Goal: Task Accomplishment & Management: Manage account settings

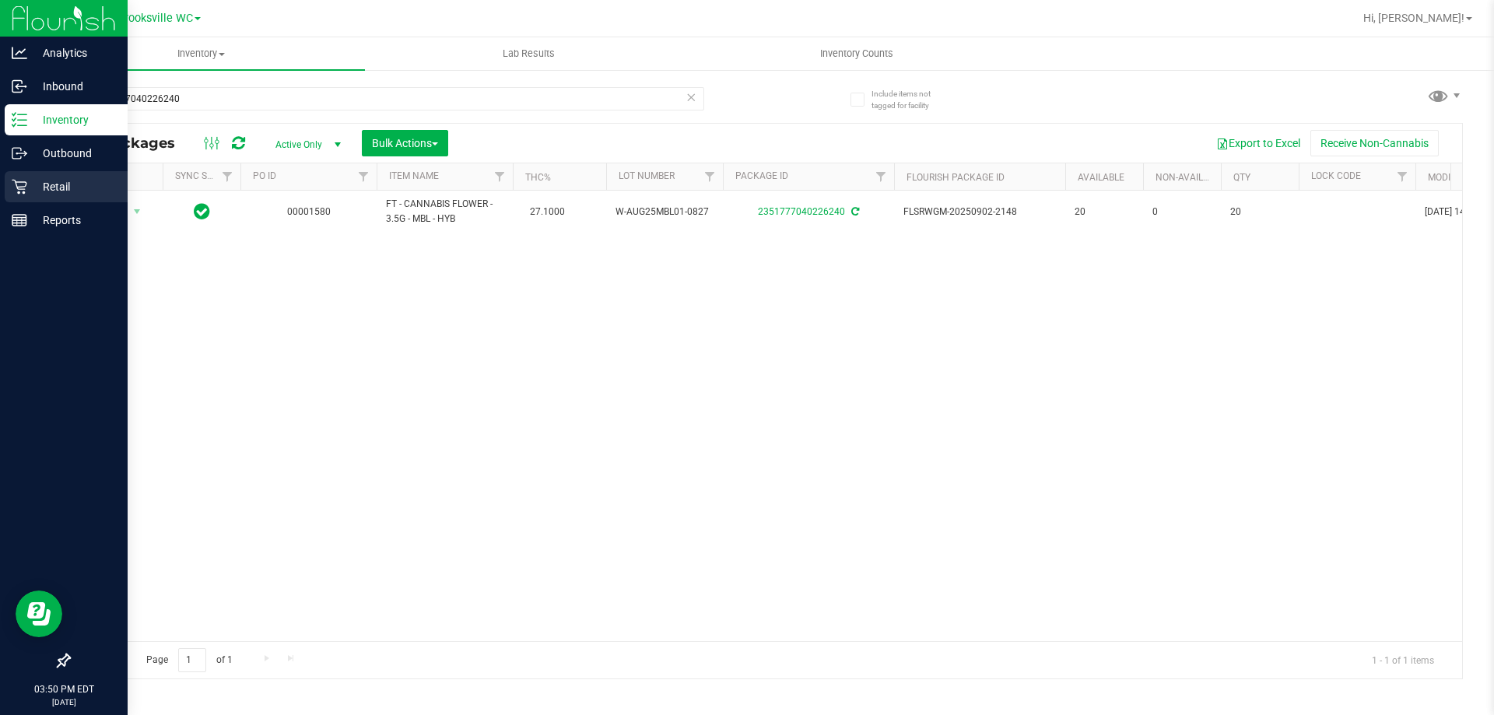
click at [34, 189] on p "Retail" at bounding box center [73, 186] width 93 height 19
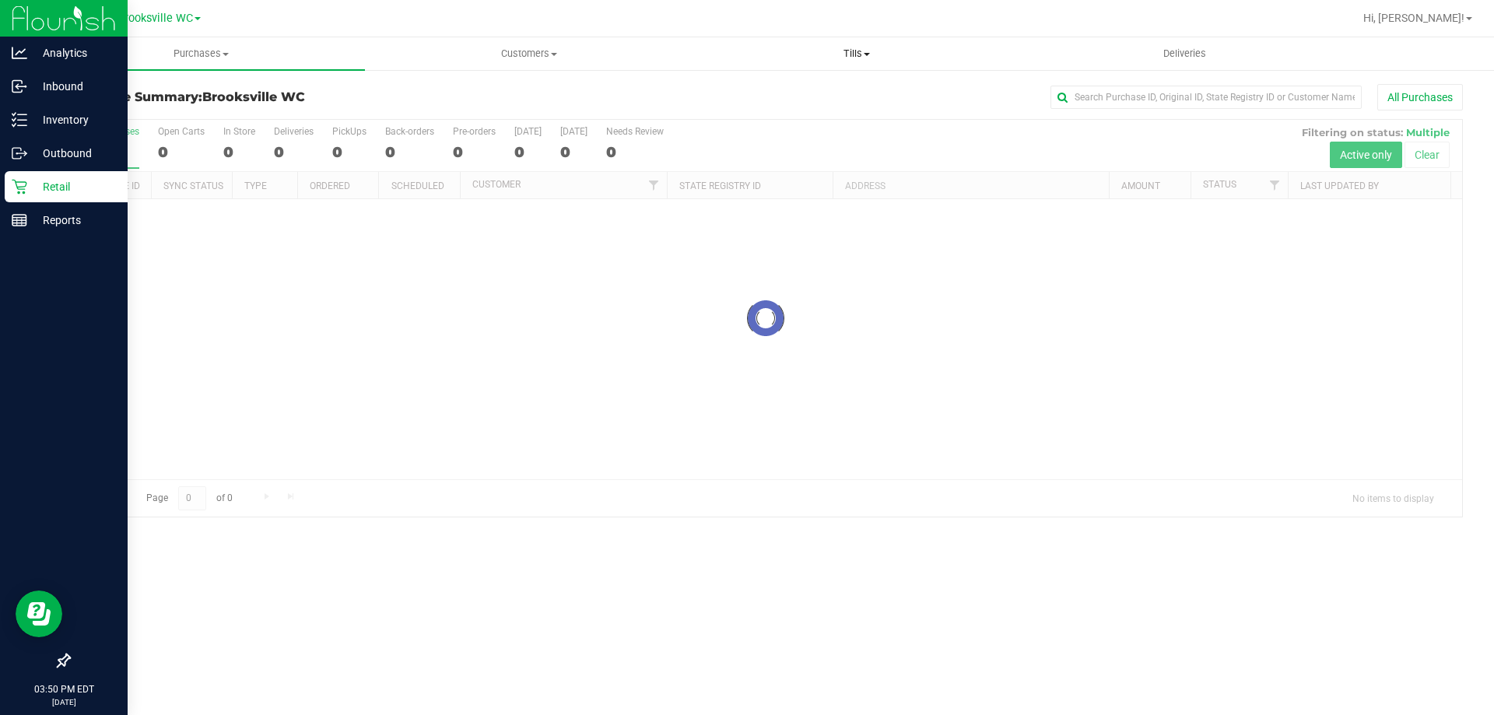
click at [846, 54] on span "Tills" at bounding box center [856, 54] width 326 height 14
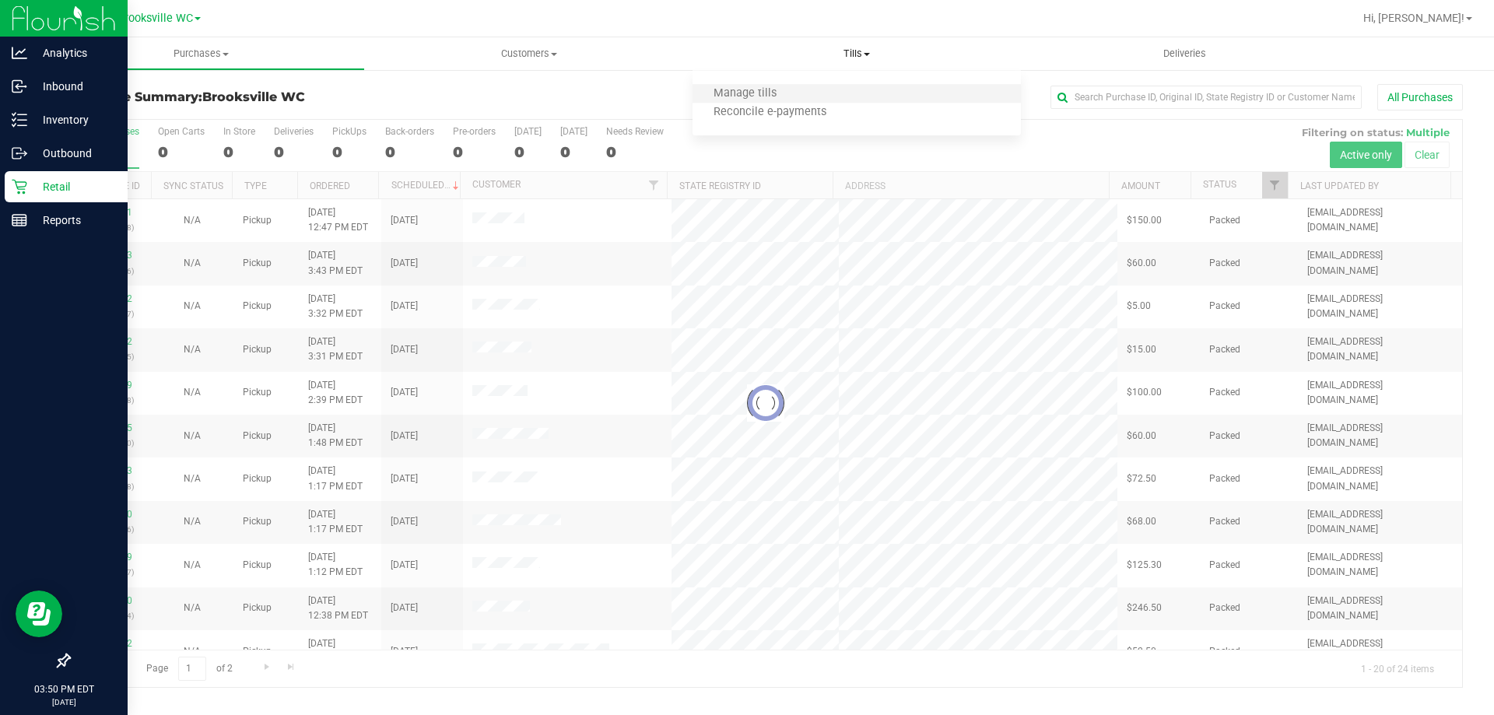
click at [835, 93] on li "Manage tills" at bounding box center [855, 94] width 327 height 19
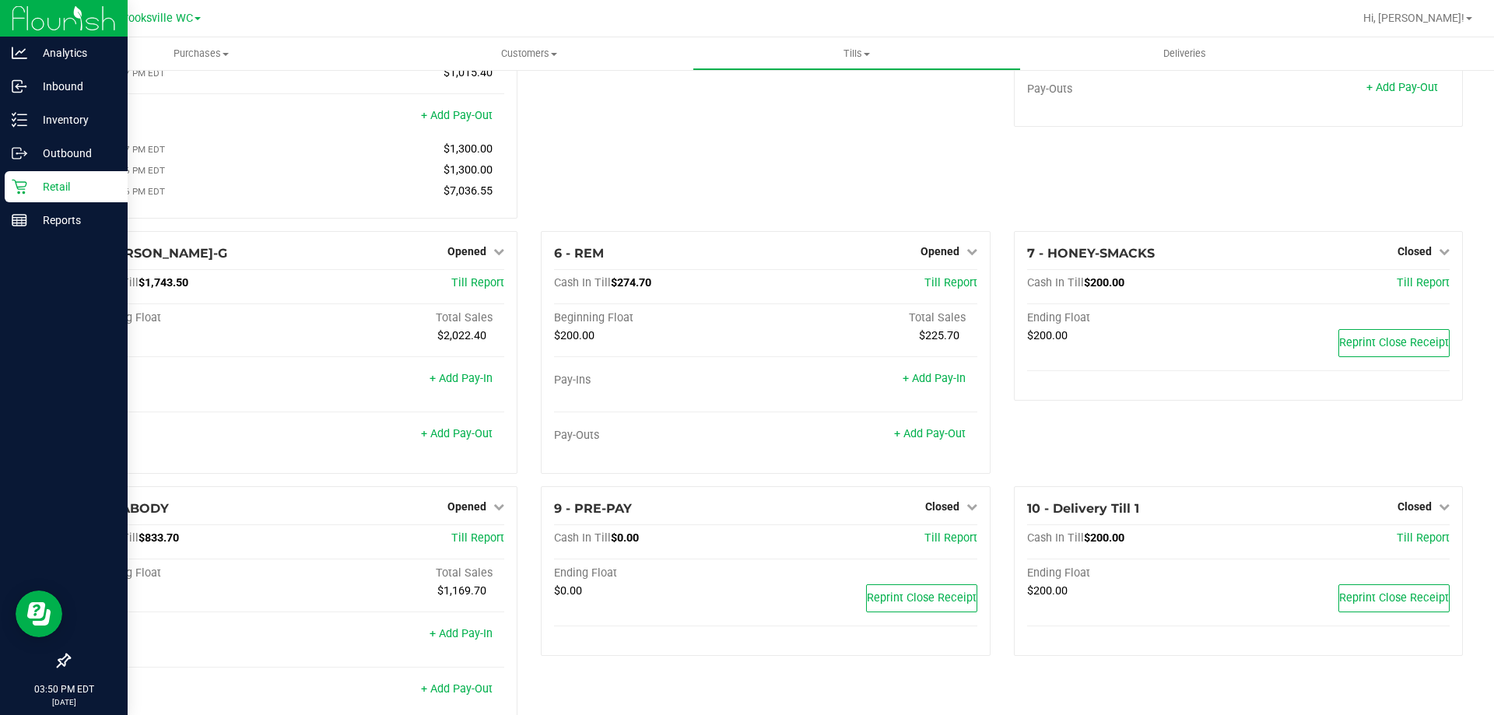
scroll to position [228, 0]
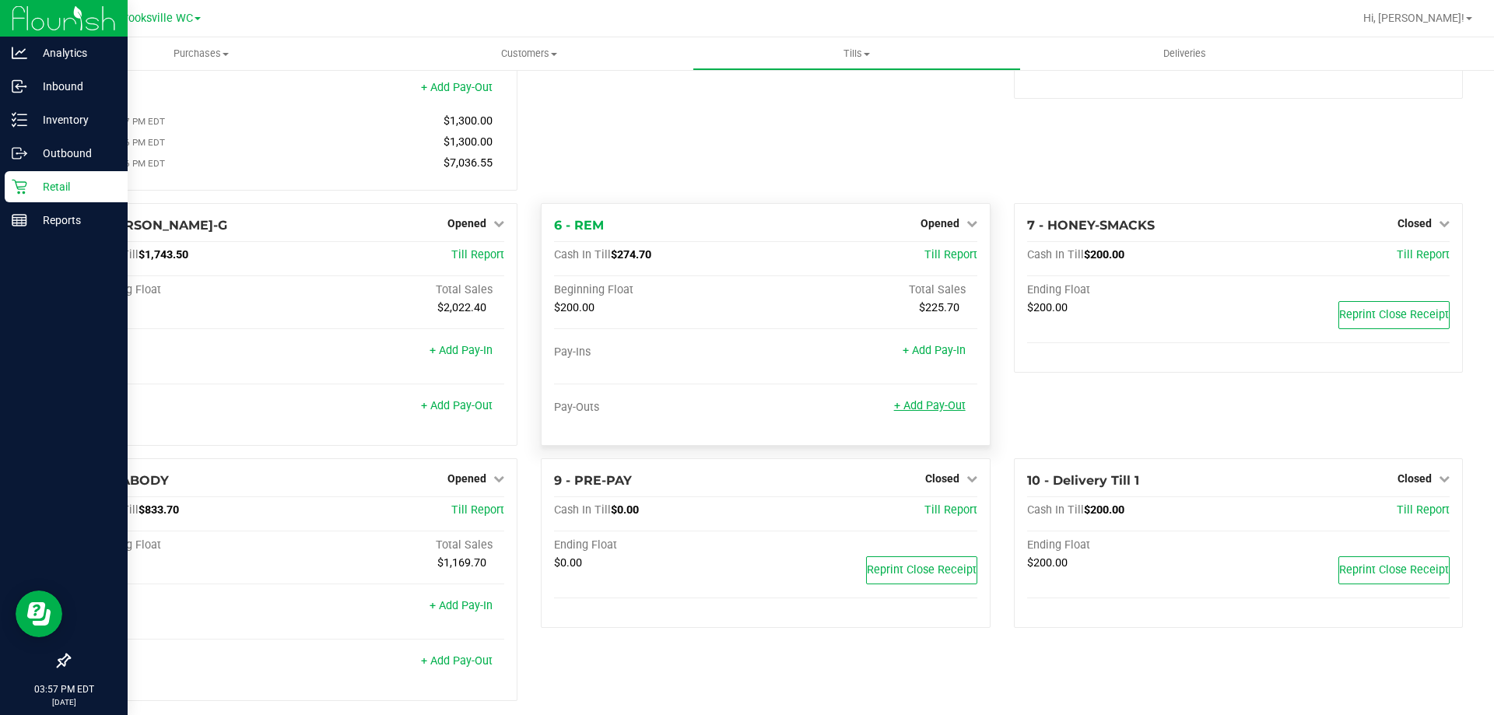
click at [940, 408] on link "+ Add Pay-Out" at bounding box center [930, 405] width 72 height 13
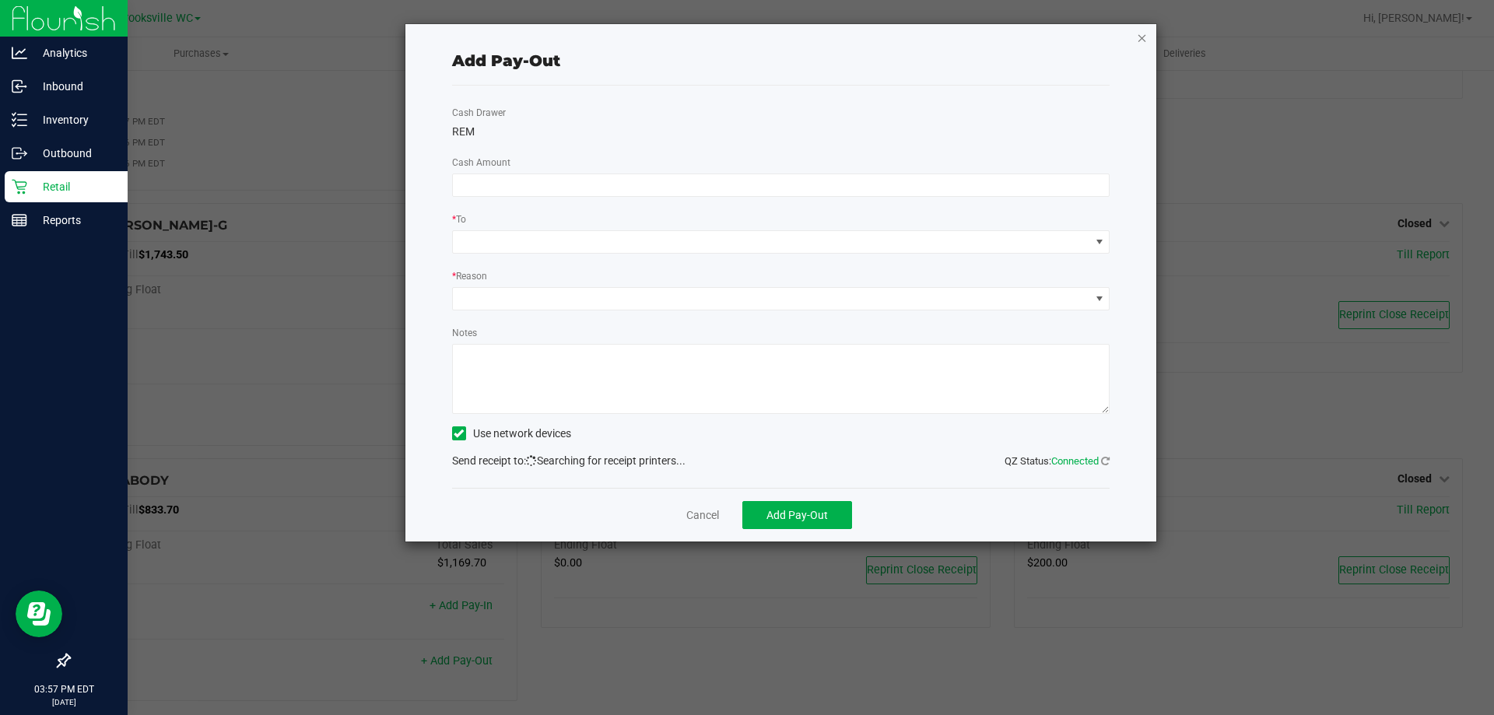
click at [1137, 31] on icon "button" at bounding box center [1142, 37] width 11 height 19
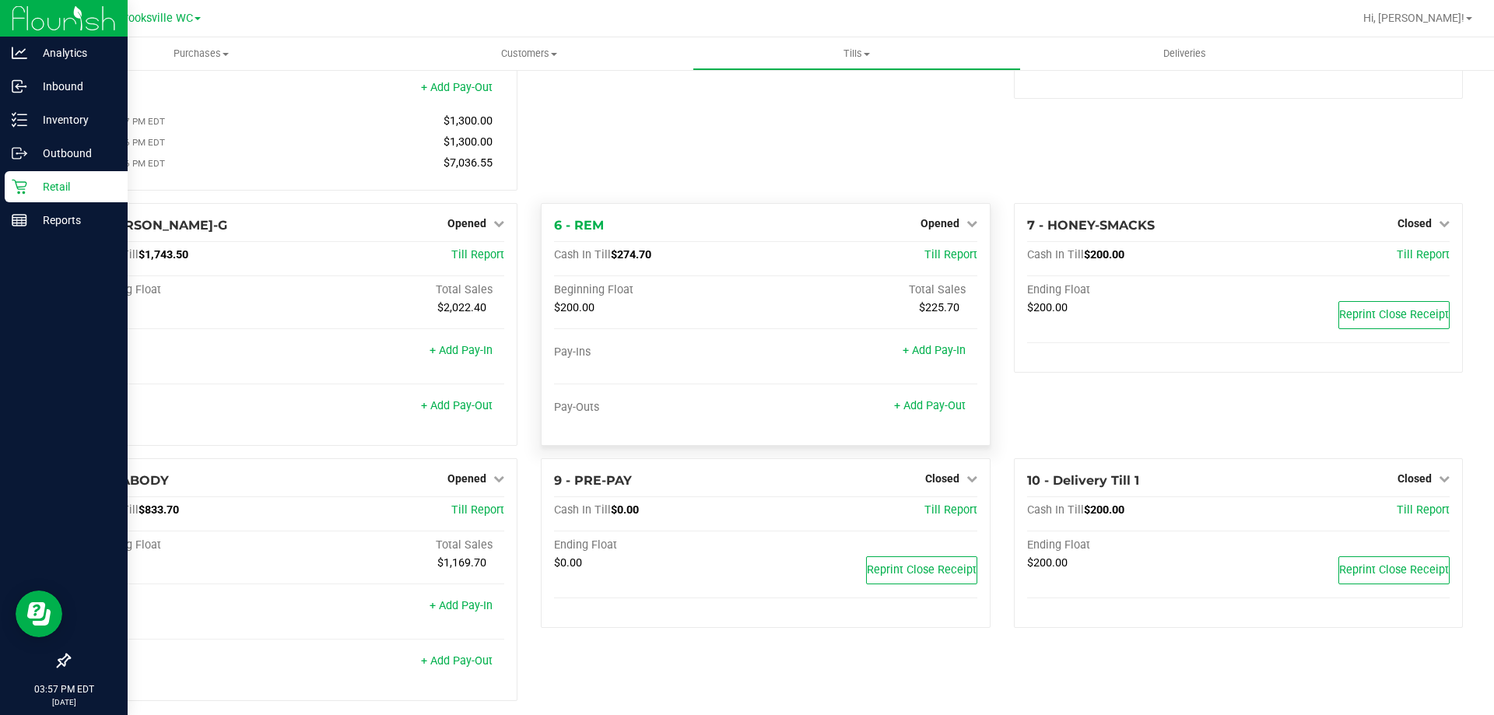
click at [948, 233] on div "Opened" at bounding box center [948, 223] width 57 height 19
click at [937, 223] on span "Opened" at bounding box center [939, 223] width 39 height 12
click at [943, 259] on link "Close Till" at bounding box center [941, 255] width 42 height 12
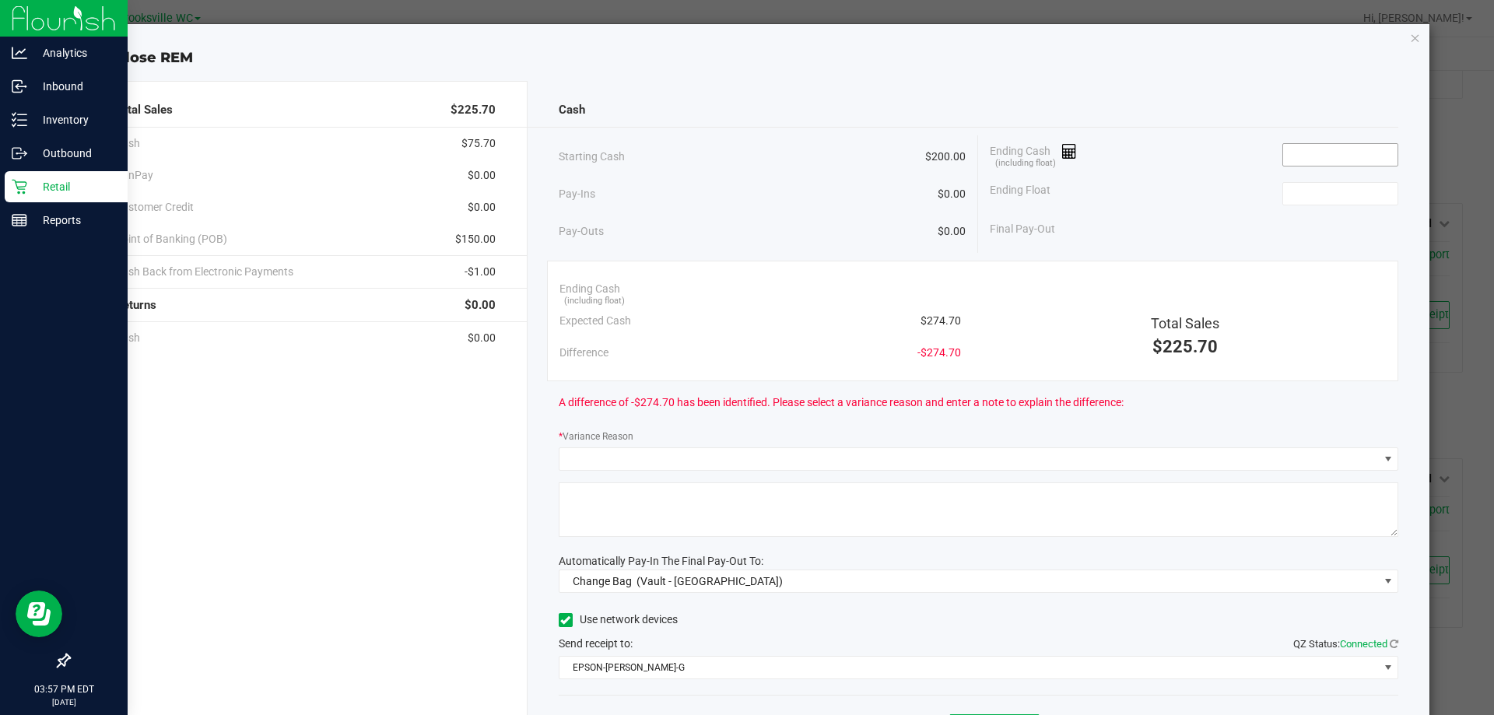
click at [1303, 162] on input at bounding box center [1340, 155] width 114 height 22
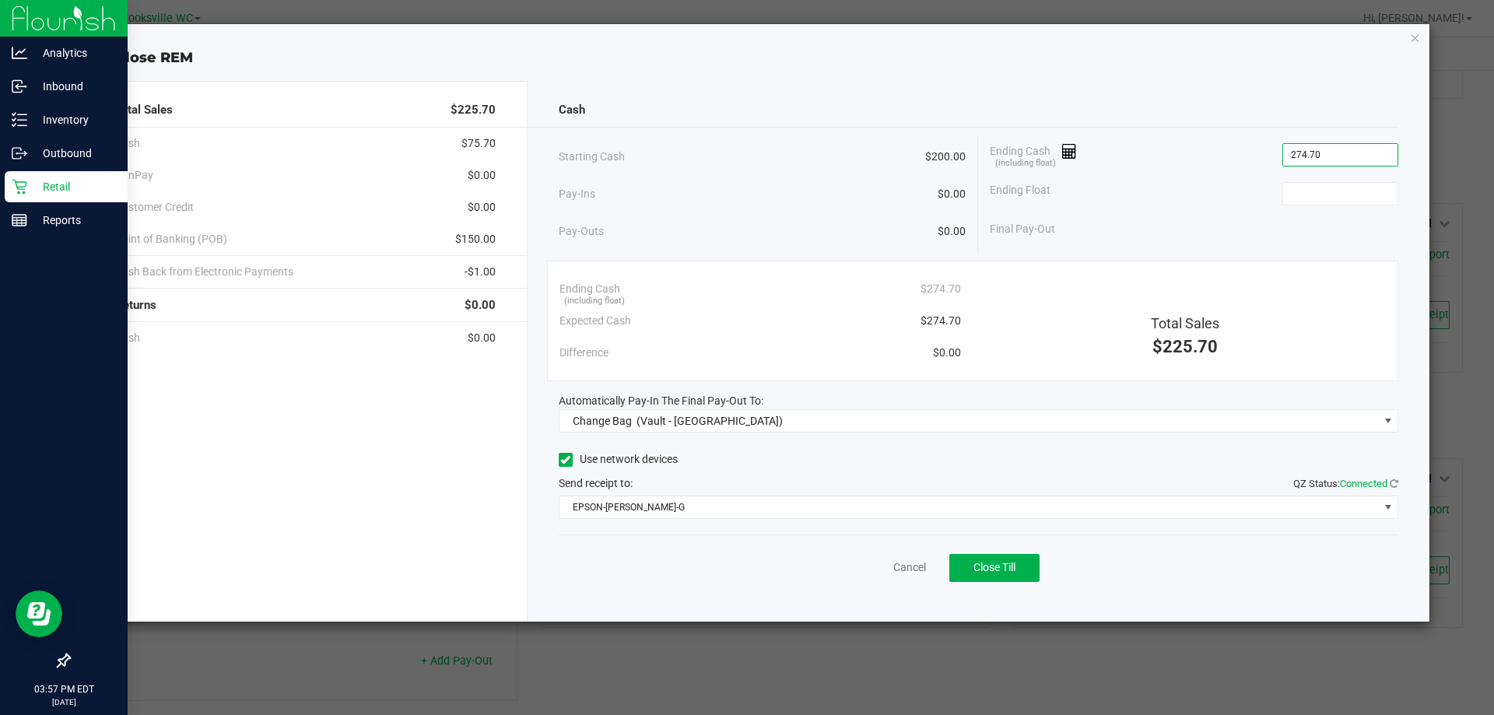
type input "$274.70"
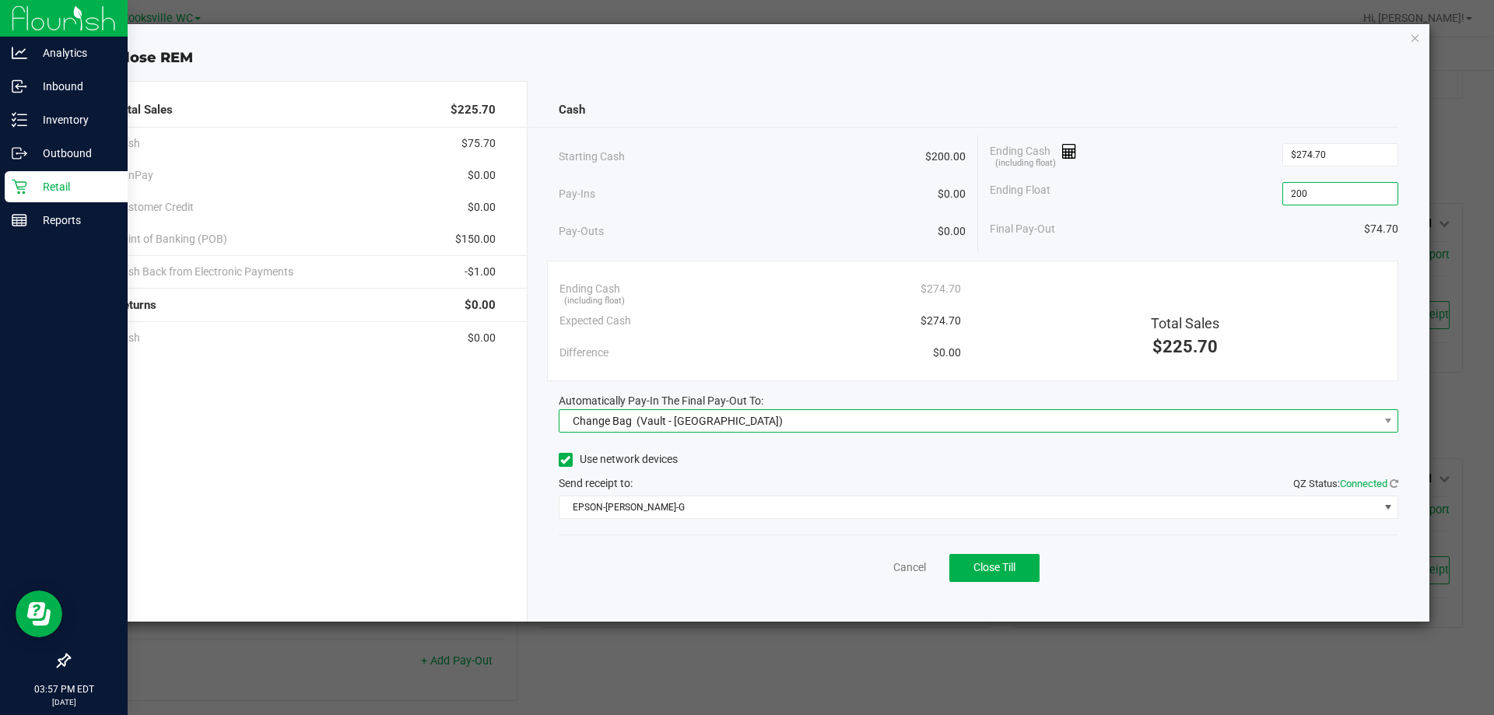
type input "$200.00"
click at [938, 417] on span "Change Bag (Vault - Brooksville)" at bounding box center [968, 421] width 819 height 22
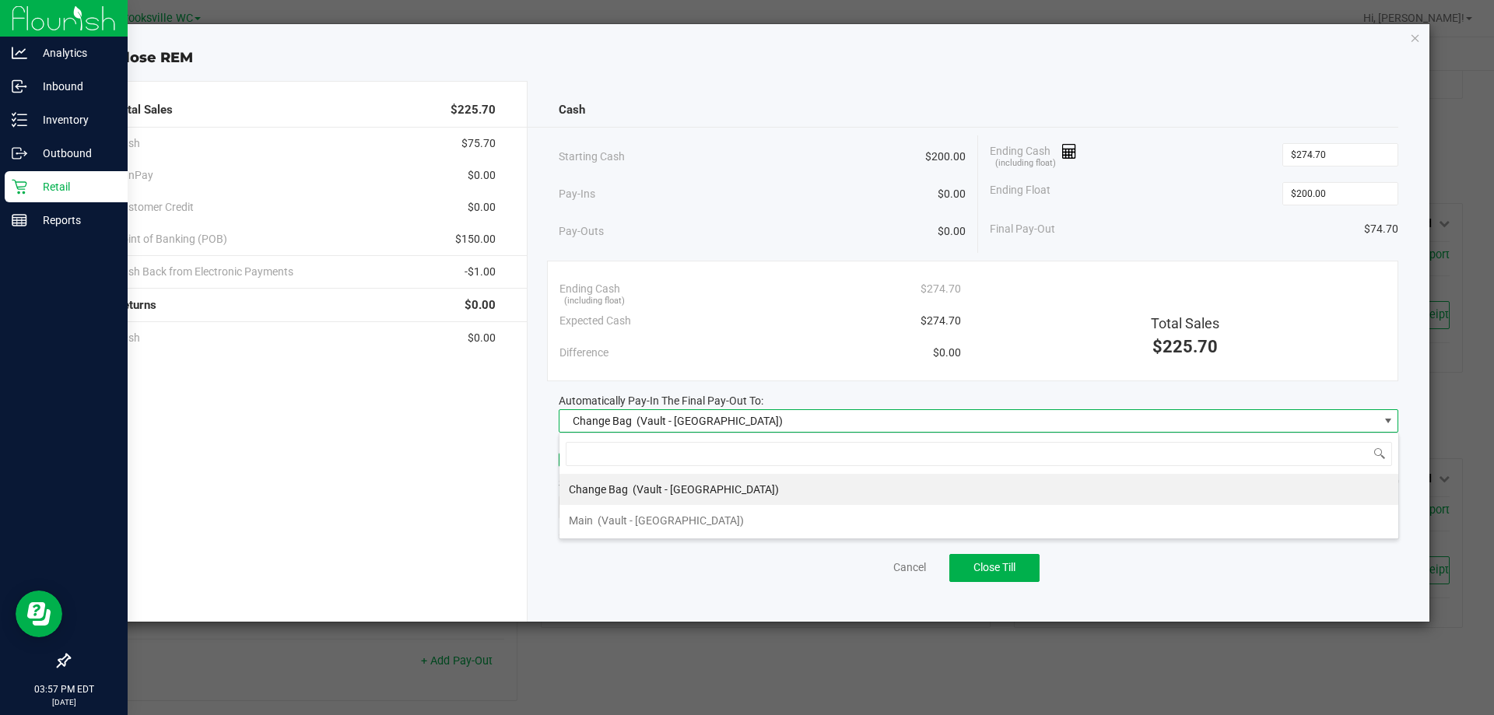
scroll to position [23, 839]
click at [661, 527] on span "(Vault - Brooksville)" at bounding box center [670, 520] width 146 height 12
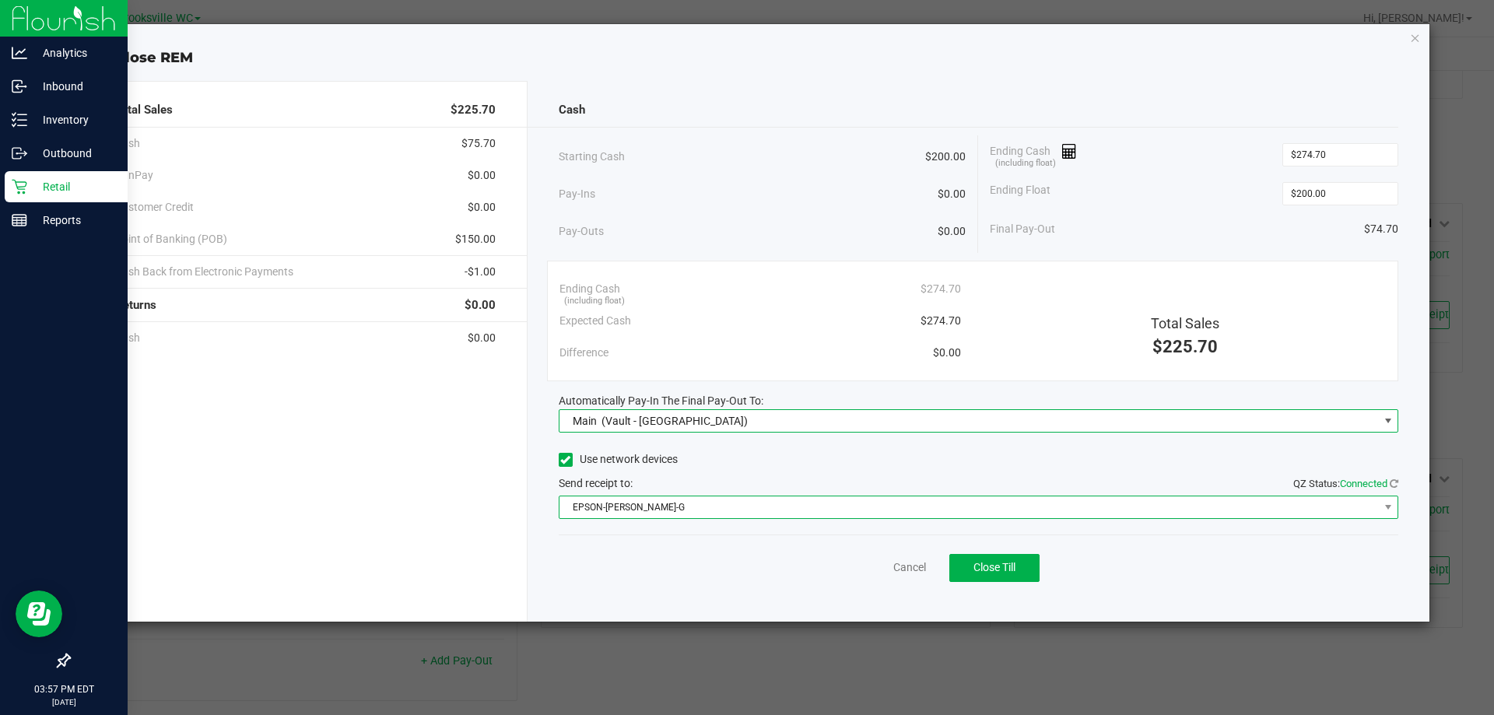
click at [666, 508] on span "EPSON-BECKY-G" at bounding box center [968, 507] width 819 height 22
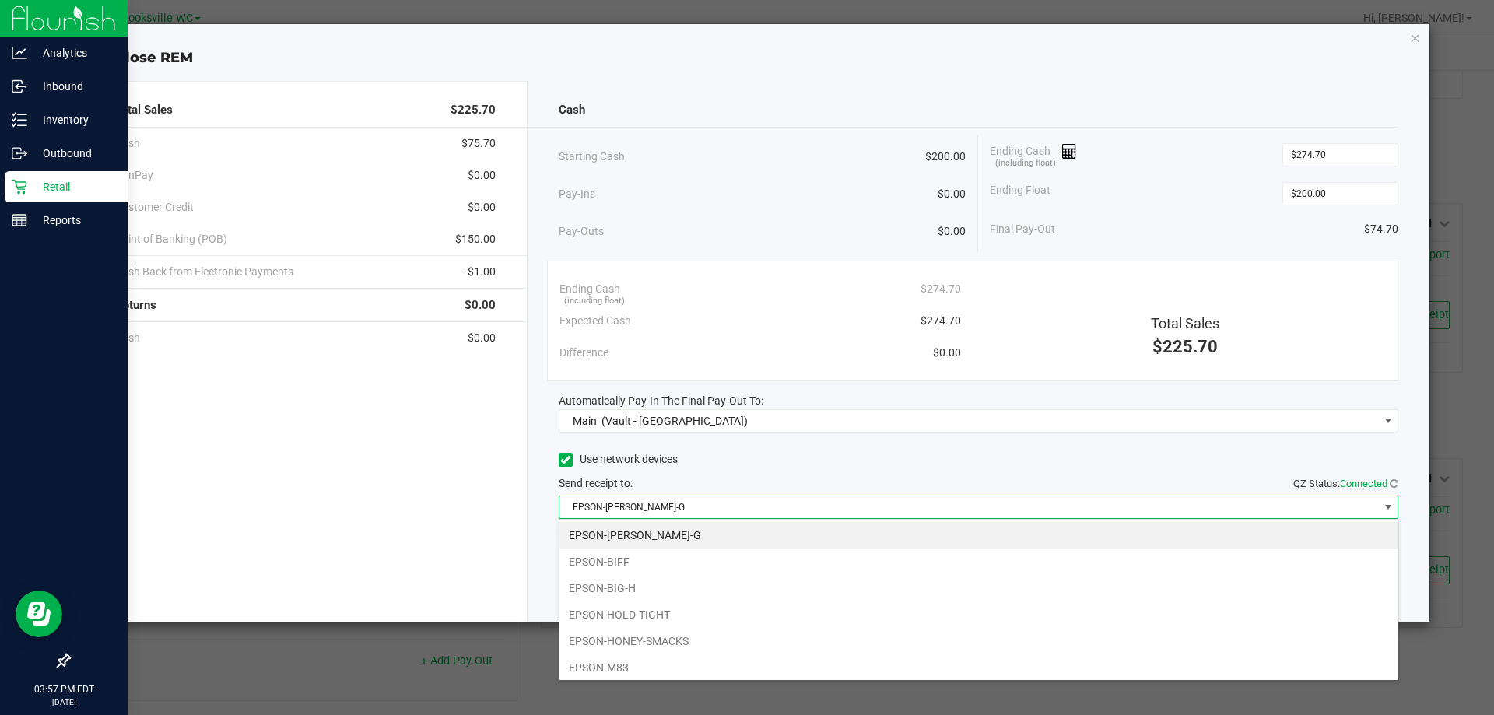
scroll to position [135, 0]
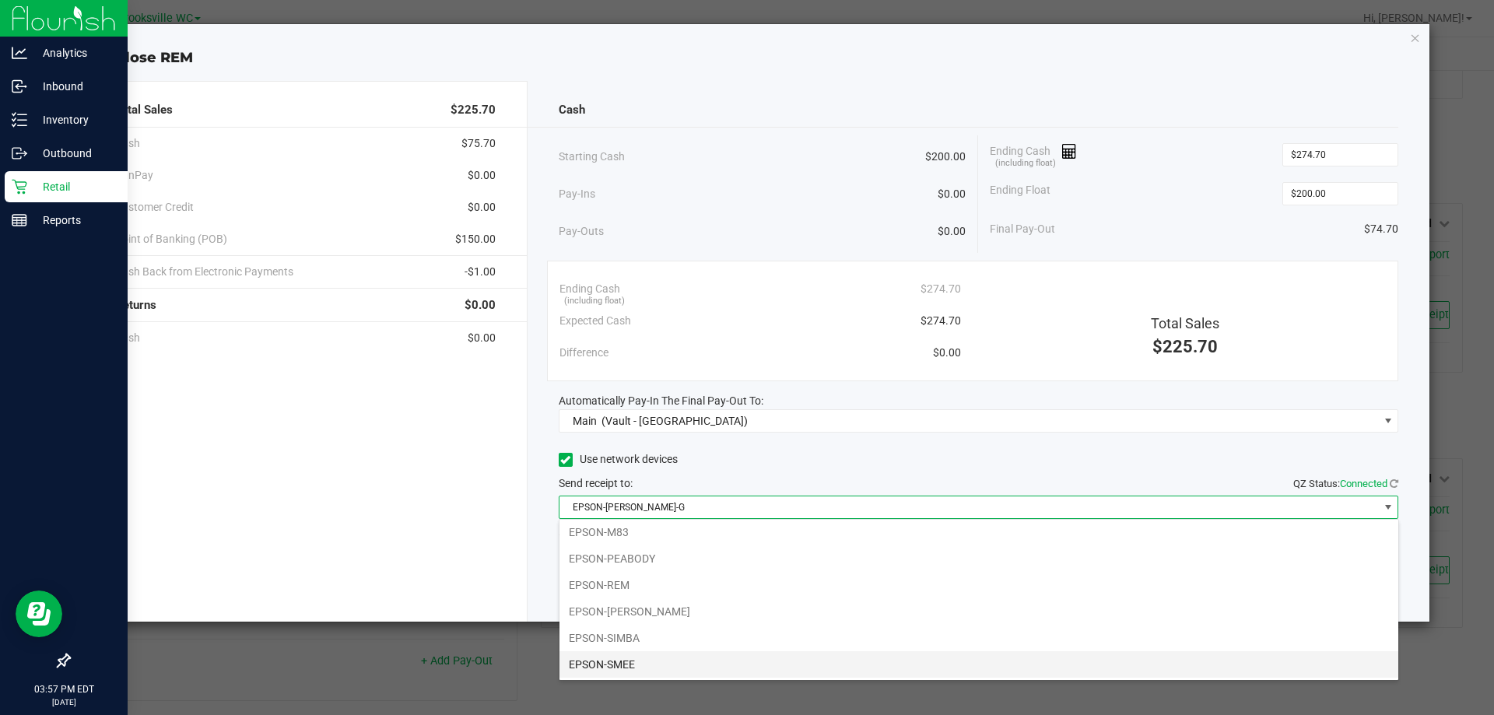
drag, startPoint x: 681, startPoint y: 664, endPoint x: 701, endPoint y: 639, distance: 31.0
click at [683, 664] on li "EPSON-SMEE" at bounding box center [978, 664] width 839 height 26
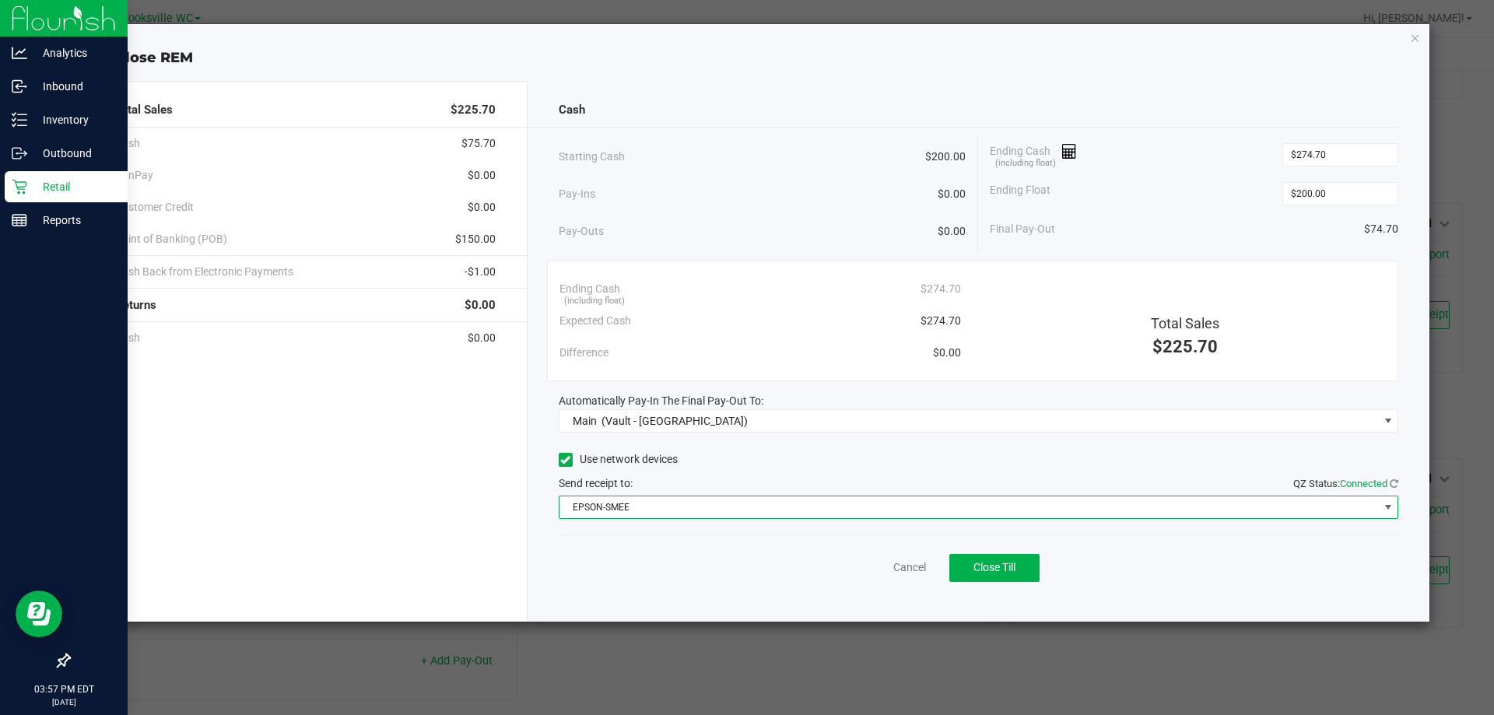
click at [858, 464] on div "Use network devices" at bounding box center [979, 459] width 840 height 23
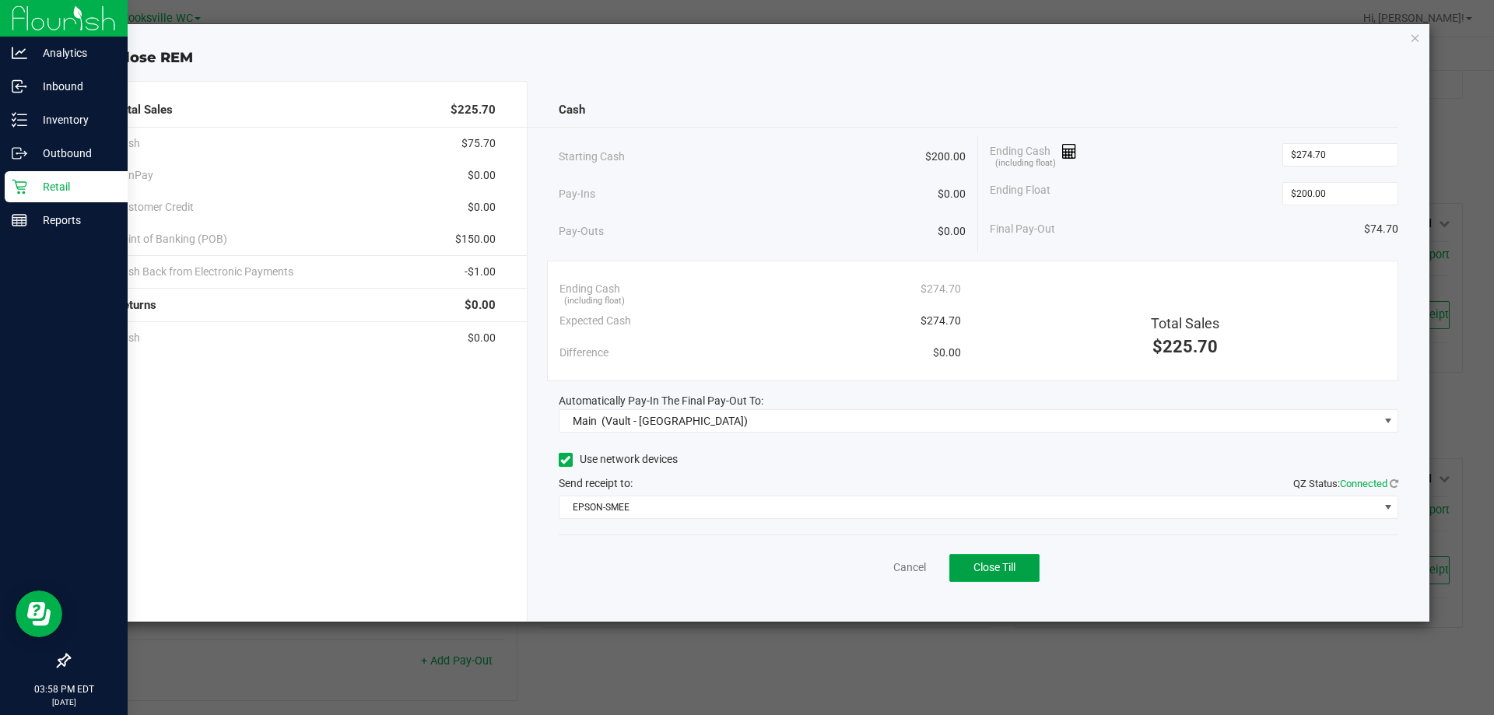
click at [1003, 563] on span "Close Till" at bounding box center [994, 567] width 42 height 12
click at [890, 569] on link "Dismiss" at bounding box center [874, 567] width 37 height 16
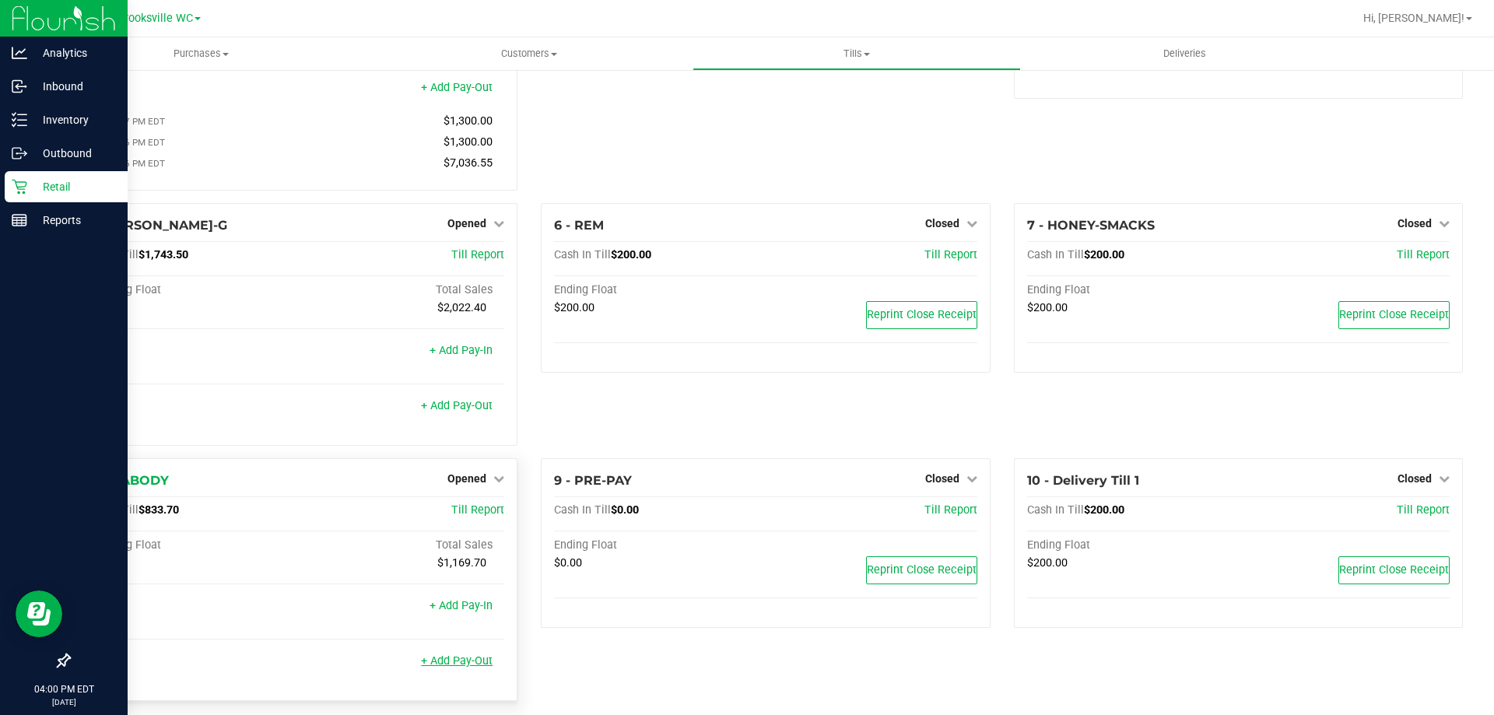
click at [449, 667] on link "+ Add Pay-Out" at bounding box center [457, 660] width 72 height 13
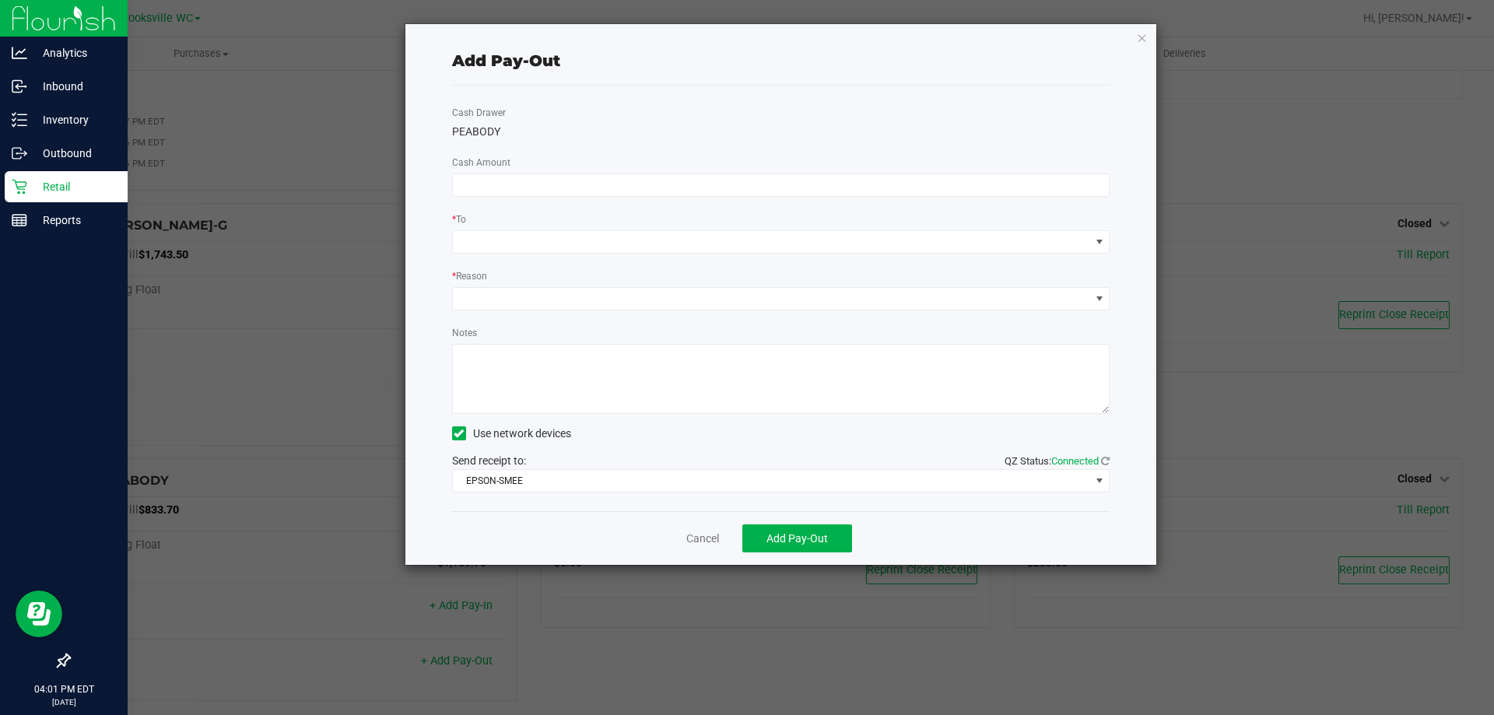
click at [566, 167] on div "Cash Drawer PEABODY Cash Amount * To * Reason Notes Use network devices Send re…" at bounding box center [781, 299] width 658 height 426
click at [566, 177] on input at bounding box center [781, 185] width 657 height 22
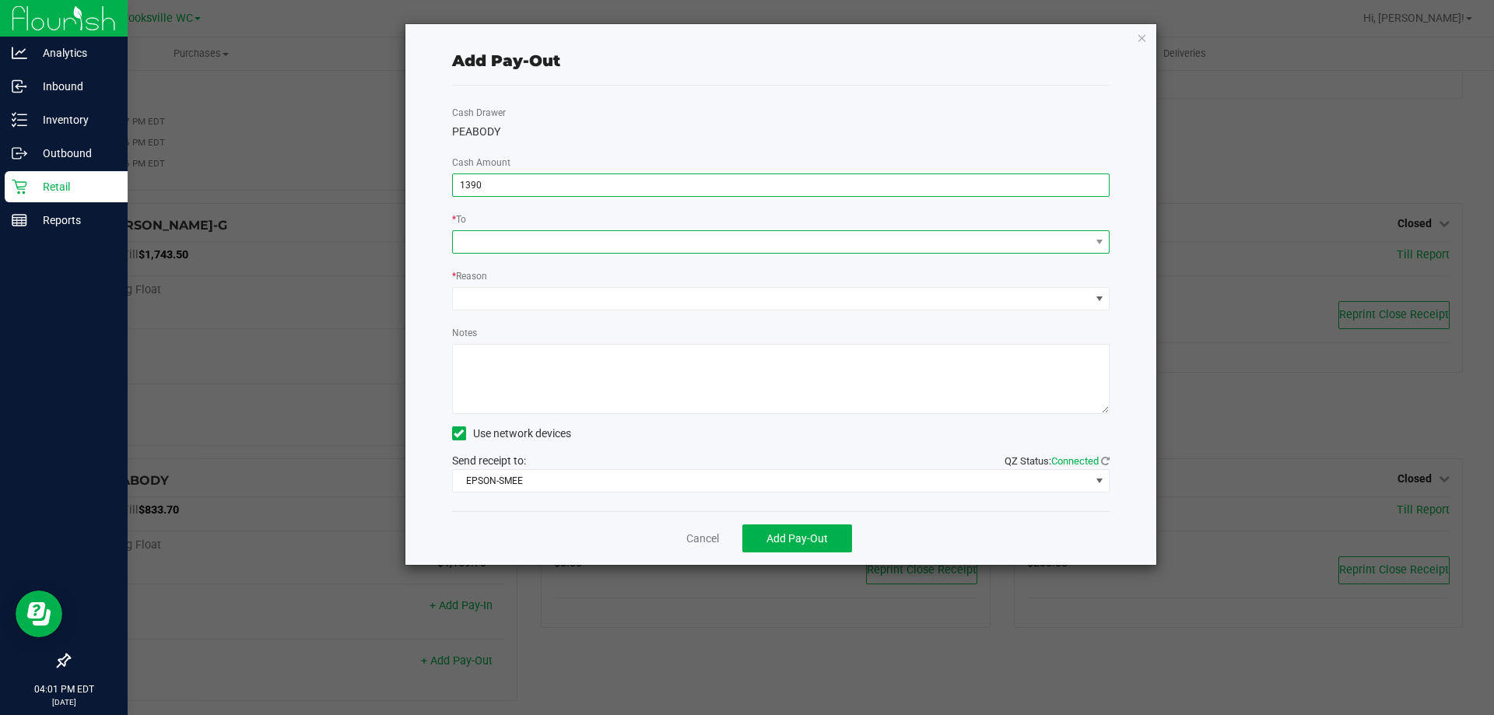
type input "$1,390.00"
click at [688, 243] on span at bounding box center [771, 242] width 637 height 22
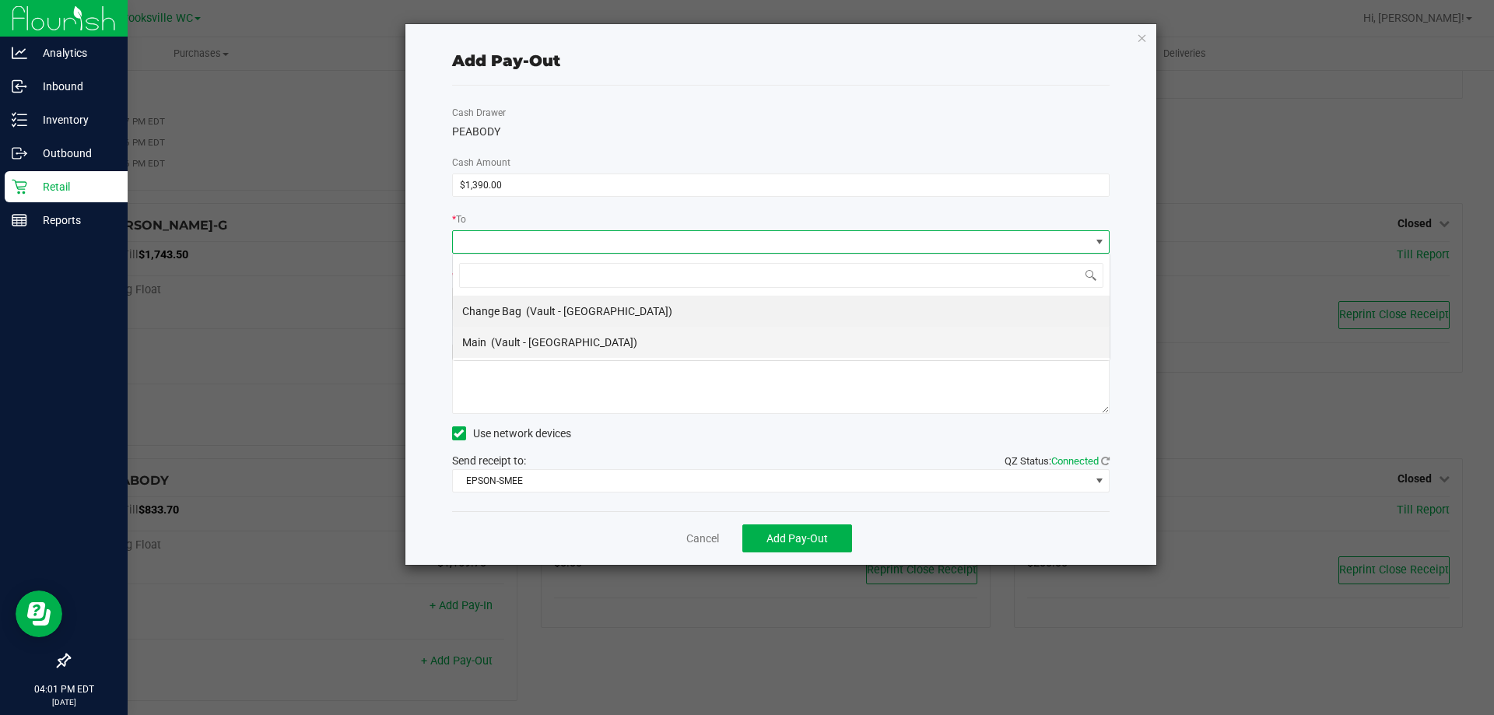
scroll to position [23, 657]
click at [566, 342] on span "(Vault - Brooksville)" at bounding box center [564, 342] width 146 height 12
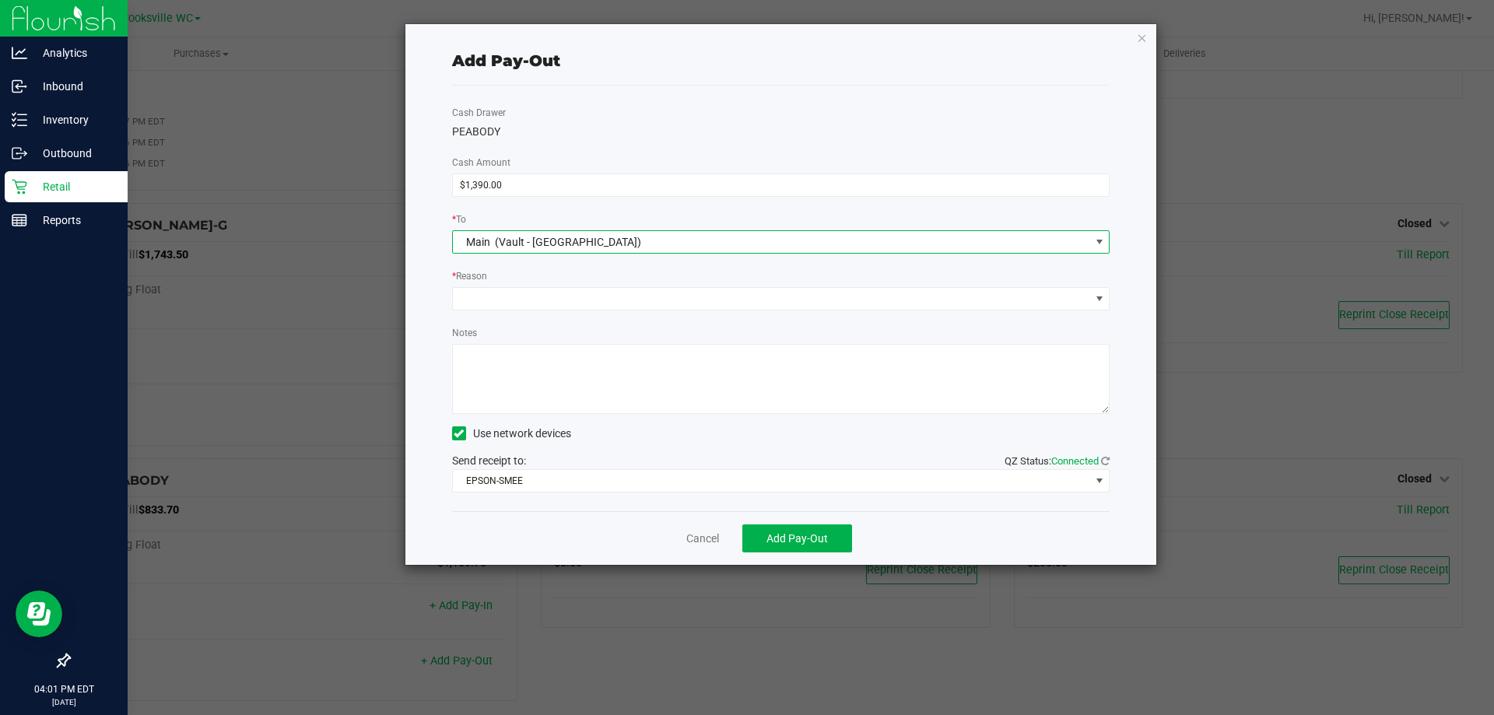
click at [514, 282] on div "* Reason" at bounding box center [781, 277] width 658 height 19
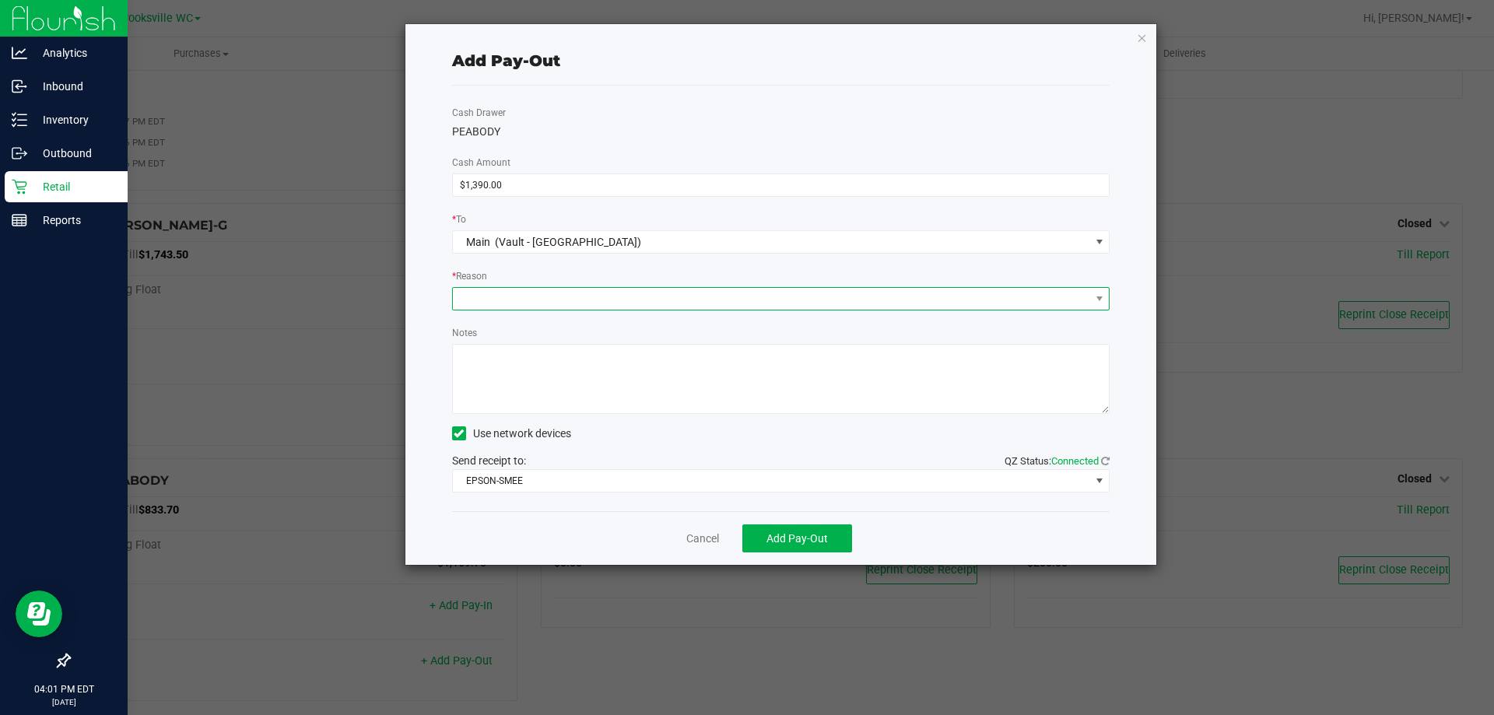
click at [520, 297] on span at bounding box center [771, 299] width 637 height 22
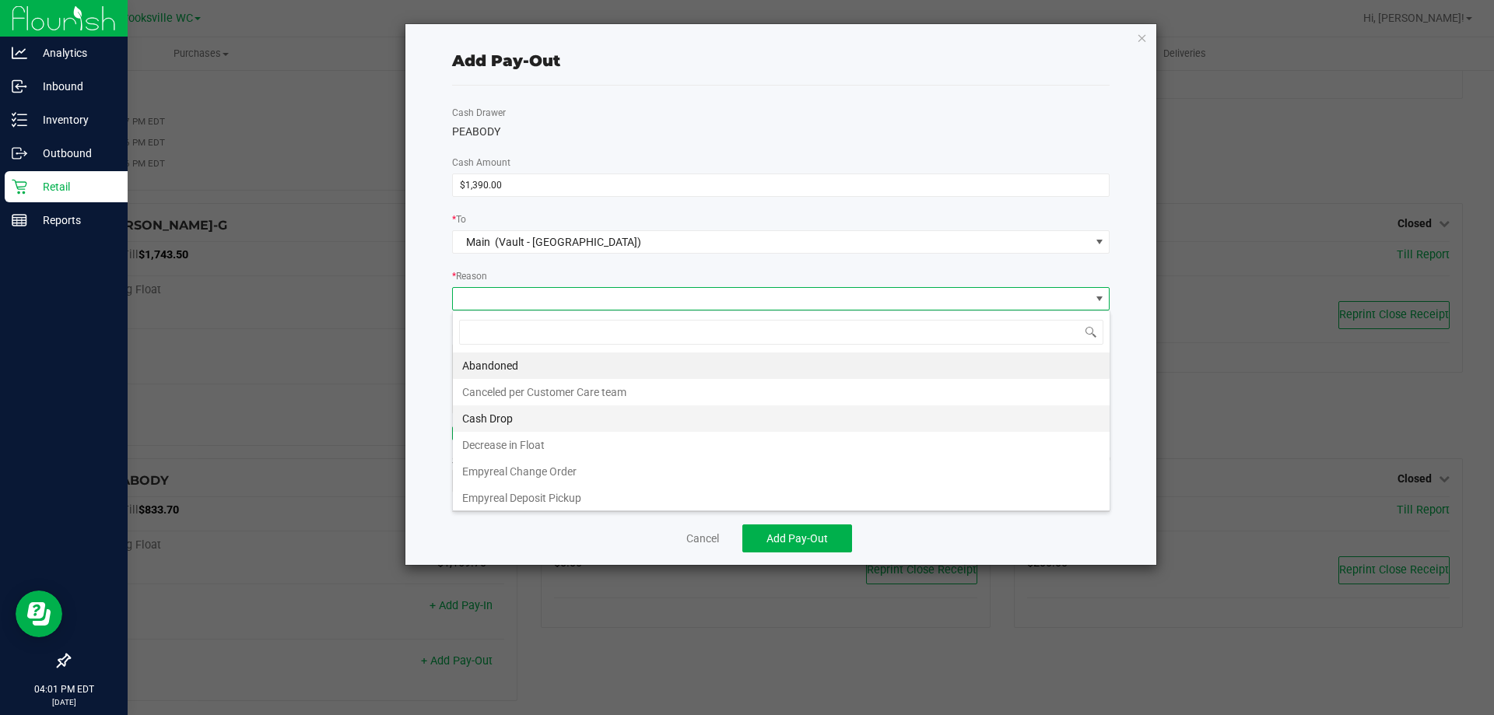
click at [524, 419] on li "Cash Drop" at bounding box center [781, 418] width 657 height 26
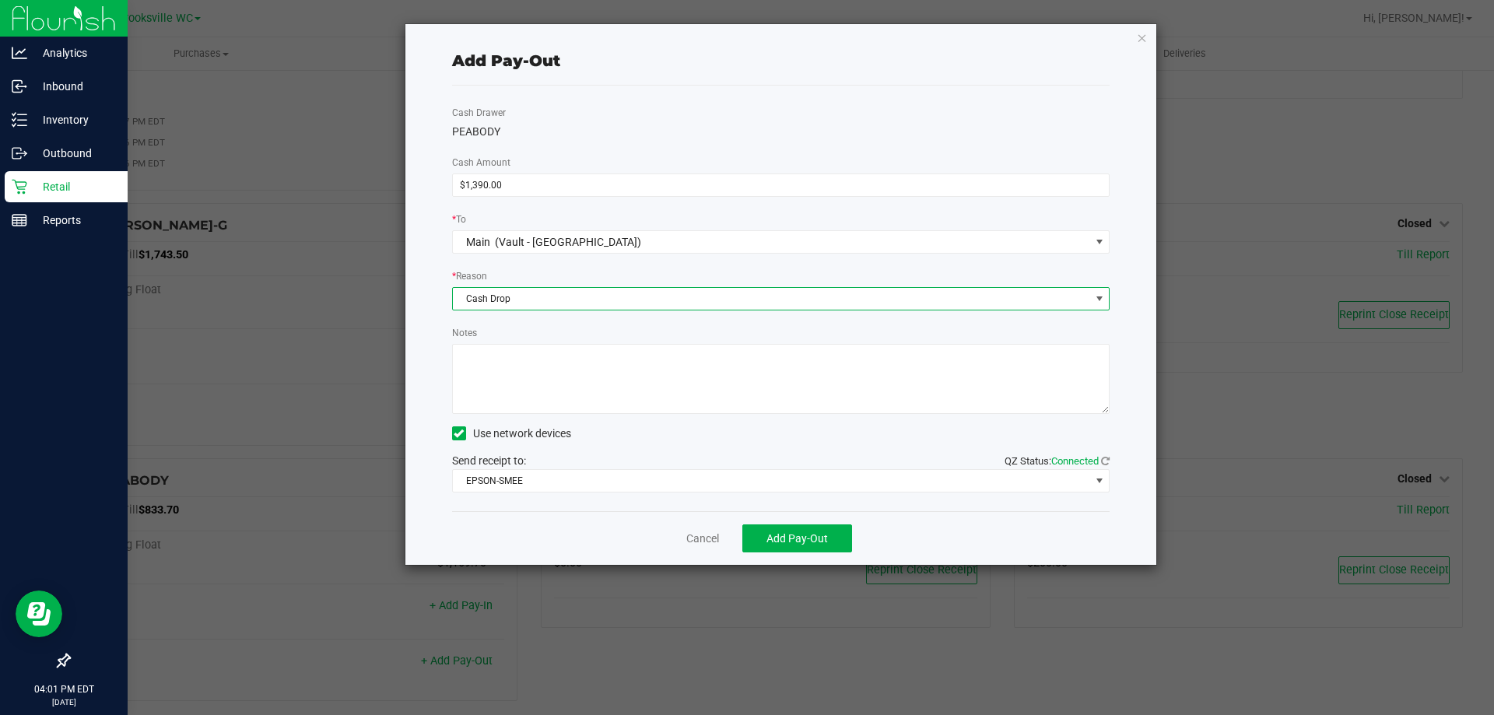
click at [568, 386] on textarea "Notes" at bounding box center [781, 379] width 658 height 70
type textarea "CB"
click at [730, 128] on div "PEABODY" at bounding box center [781, 132] width 658 height 16
click at [828, 533] on button "Add Pay-Out" at bounding box center [797, 538] width 110 height 28
click at [698, 545] on link "Cancel" at bounding box center [702, 539] width 33 height 16
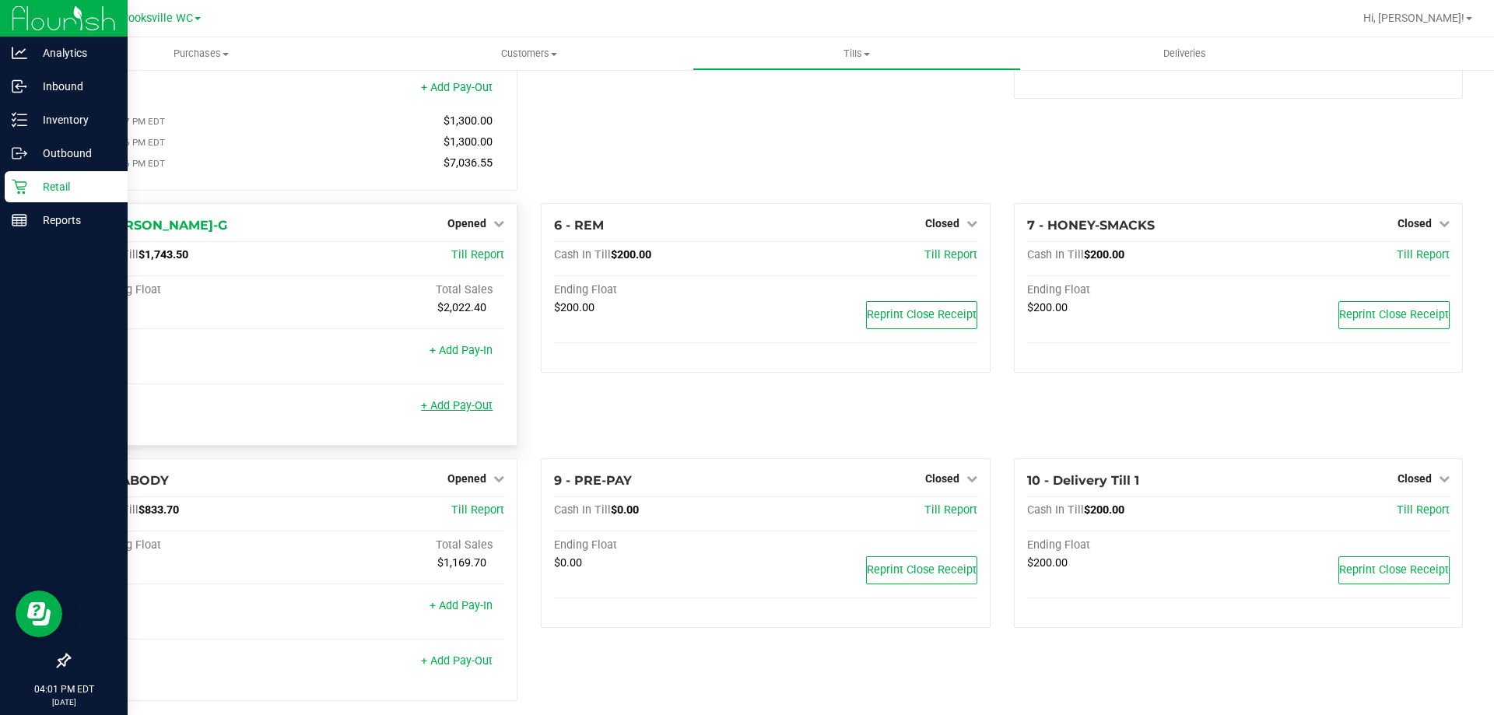
click at [474, 412] on link "+ Add Pay-Out" at bounding box center [457, 405] width 72 height 13
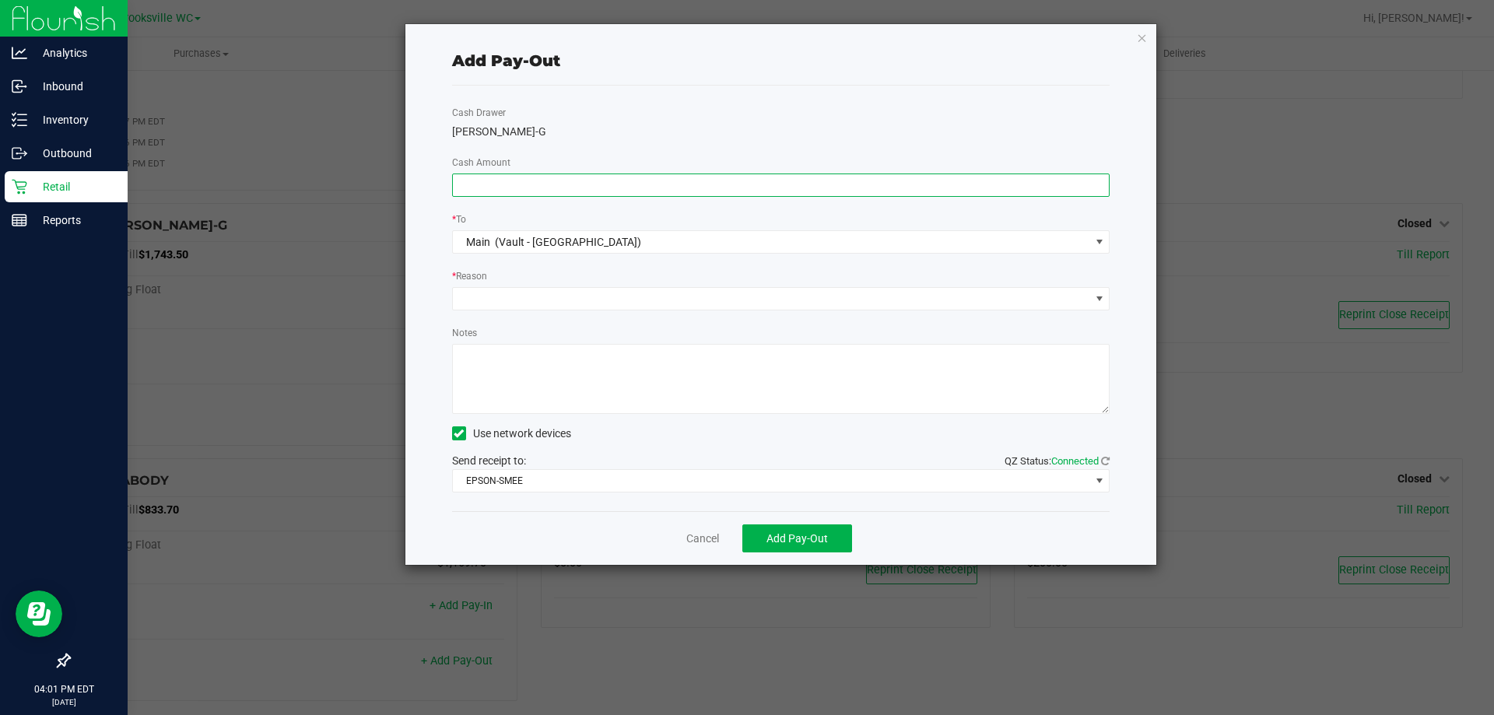
click at [870, 194] on input at bounding box center [781, 185] width 657 height 22
type input "$1,390.00"
click at [666, 317] on div "Cash Drawer BECKY-G Cash Amount $1,390.00 * To Main (Vault - Brooksville) * Rea…" at bounding box center [781, 299] width 658 height 426
click at [674, 294] on span at bounding box center [771, 299] width 637 height 22
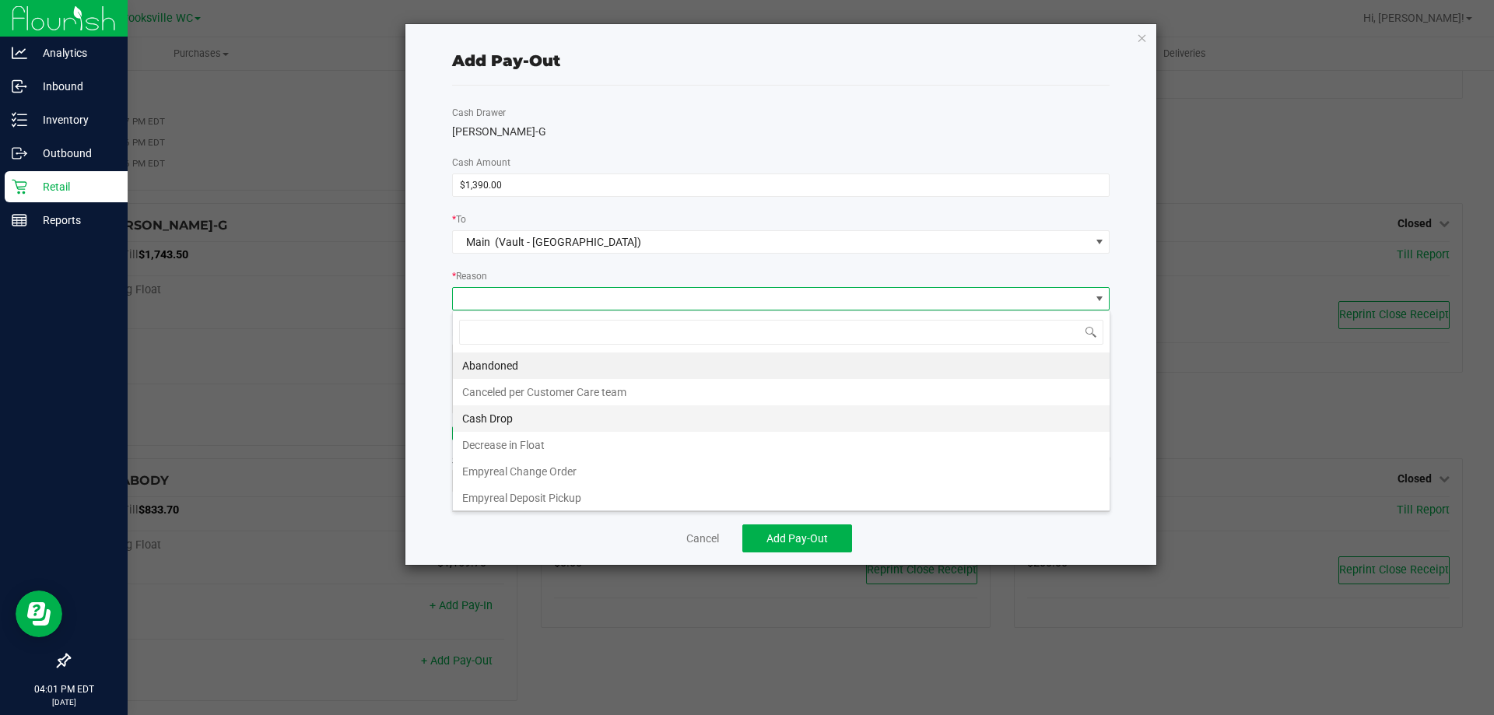
click at [545, 417] on li "Cash Drop" at bounding box center [781, 418] width 657 height 26
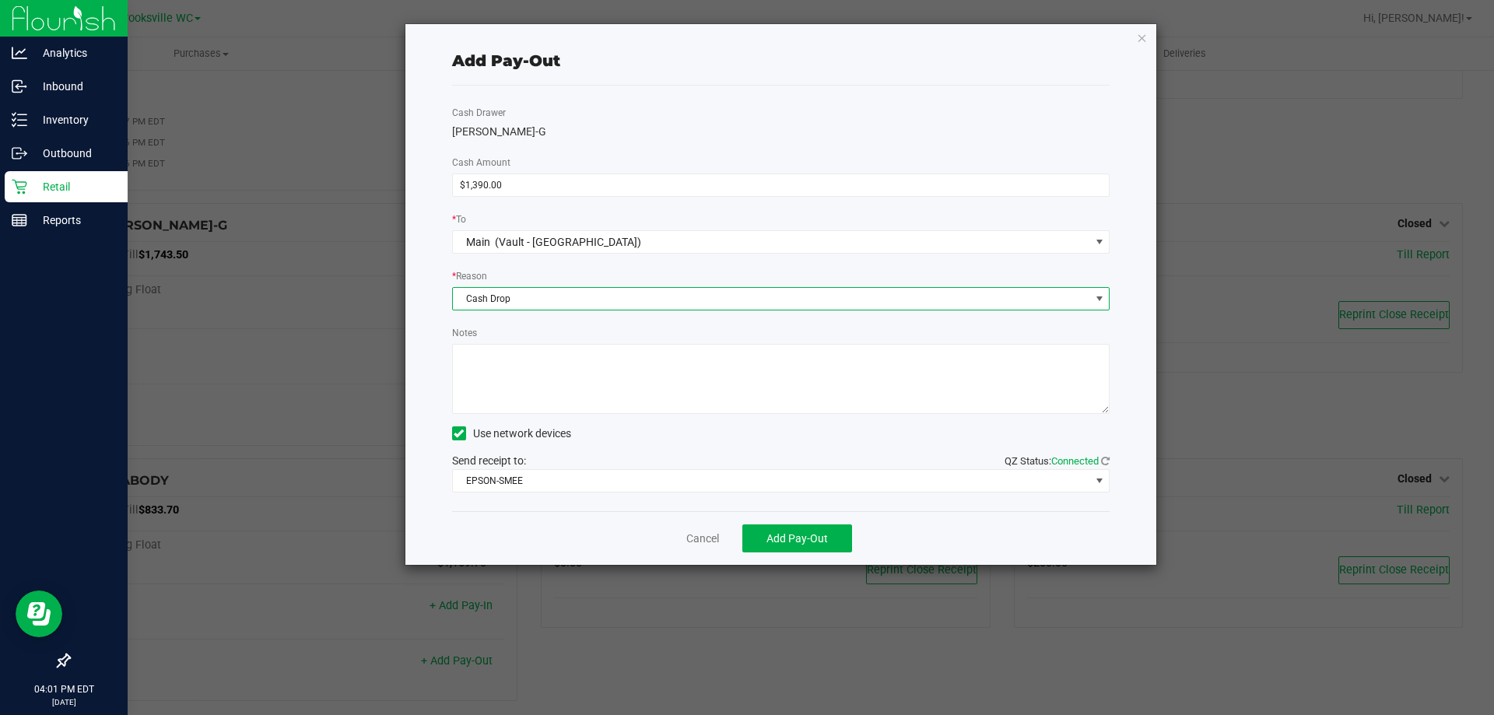
click at [604, 373] on textarea "Notes" at bounding box center [781, 379] width 658 height 70
type textarea "CB"
click at [818, 527] on button "Add Pay-Out" at bounding box center [797, 538] width 110 height 28
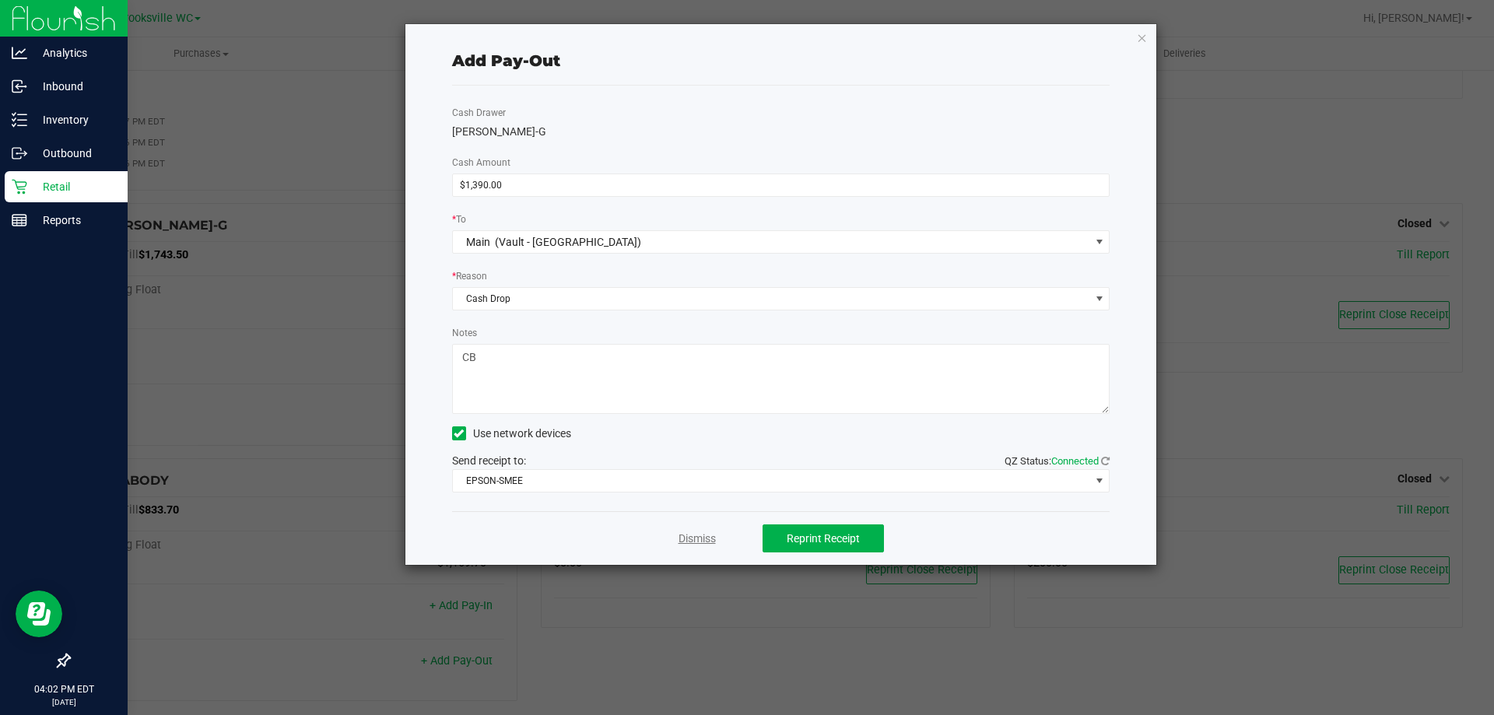
click at [705, 536] on link "Dismiss" at bounding box center [696, 539] width 37 height 16
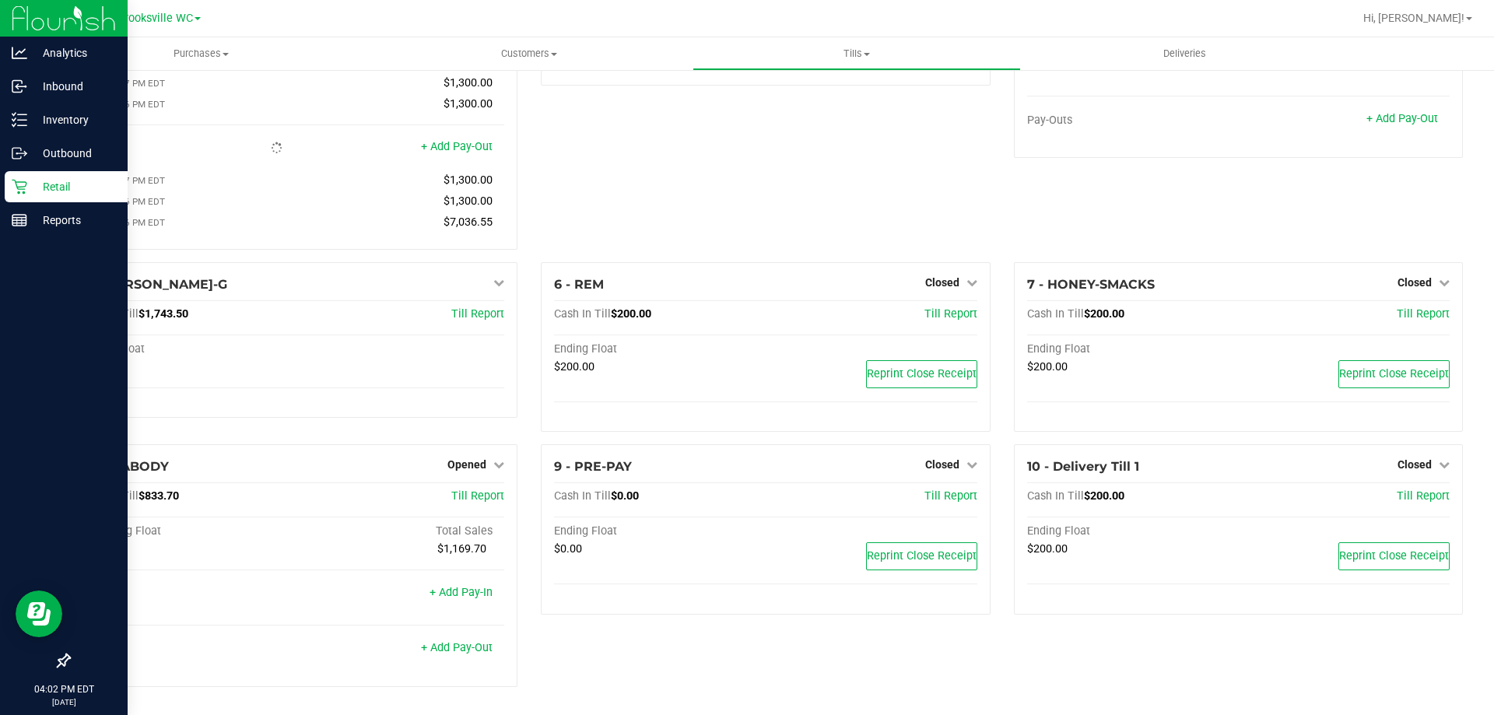
scroll to position [228, 0]
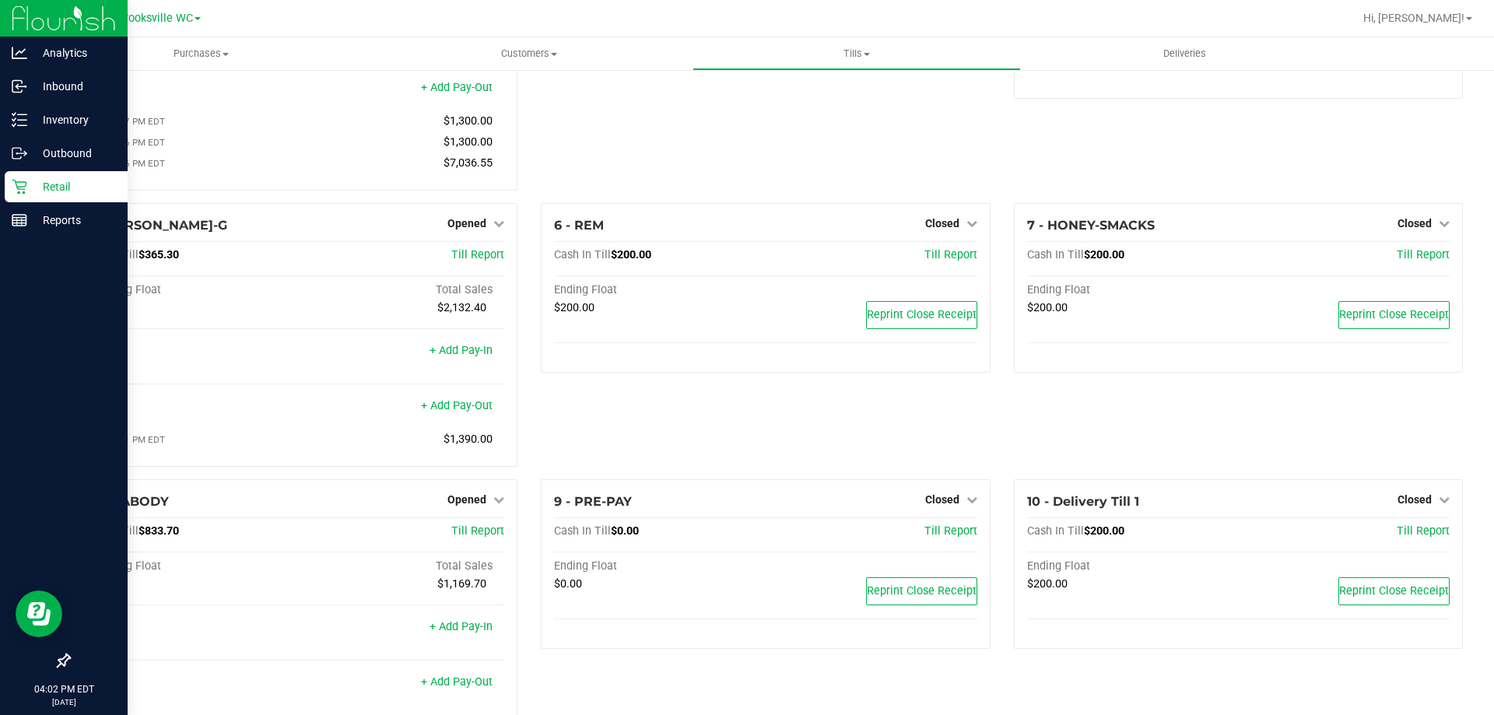
click at [468, 688] on link "+ Add Pay-Out" at bounding box center [457, 681] width 72 height 13
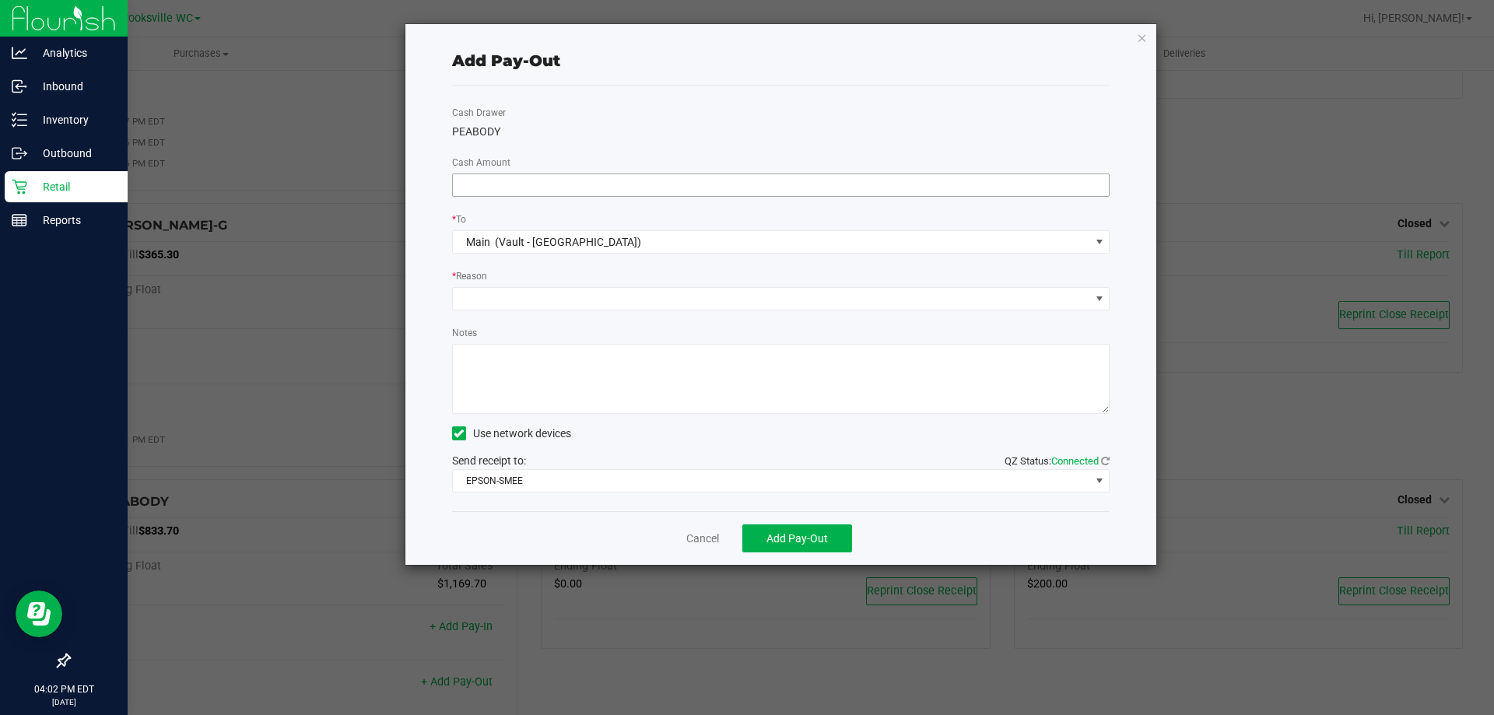
drag, startPoint x: 772, startPoint y: 201, endPoint x: 760, endPoint y: 193, distance: 14.5
click at [769, 200] on div "Cash Drawer PEABODY Cash Amount * To Main (Vault - Brooksville) * Reason Notes …" at bounding box center [781, 299] width 658 height 426
click at [760, 193] on input at bounding box center [781, 185] width 657 height 22
type input "$833.70"
click at [737, 313] on div "Cash Drawer PEABODY Cash Amount $833.70 * To Main (Vault - Brooksville) * Reaso…" at bounding box center [781, 299] width 658 height 426
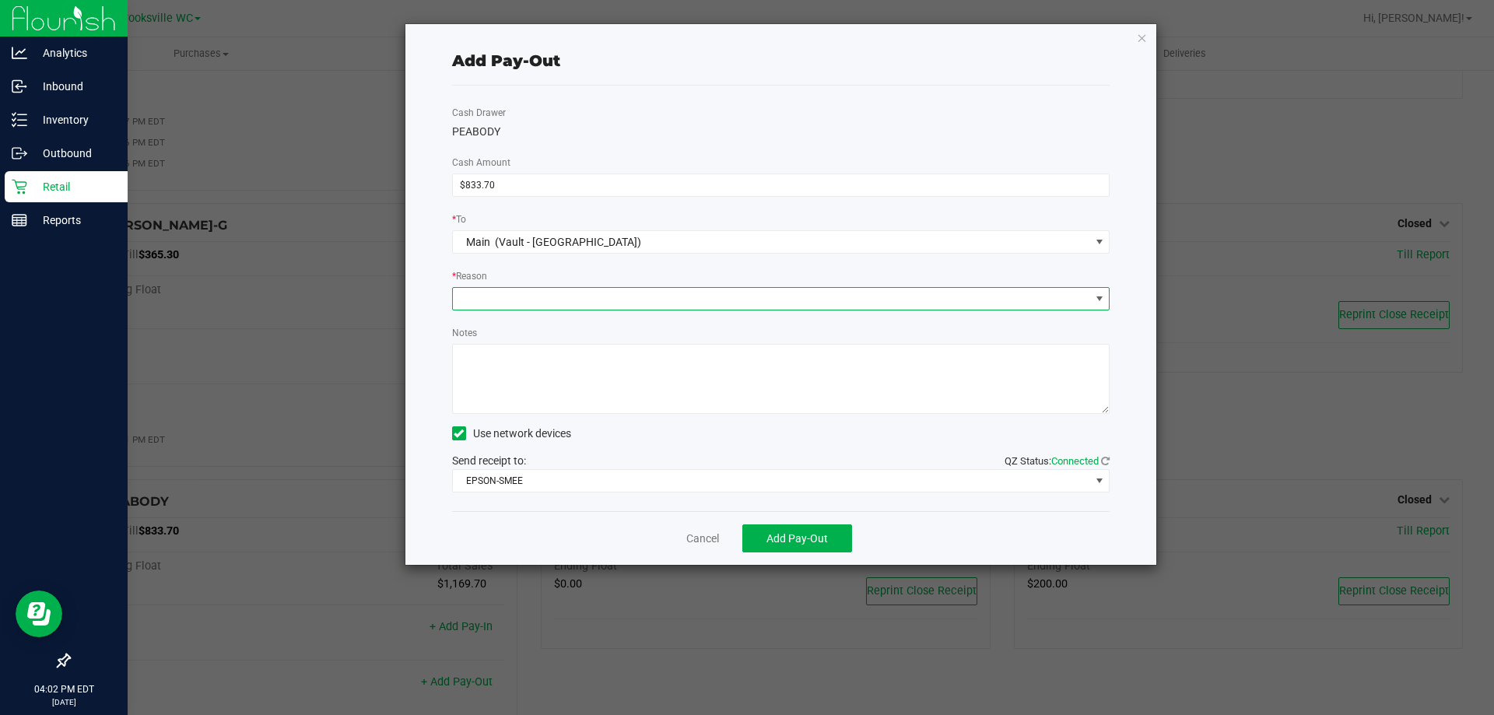
click at [723, 299] on span at bounding box center [771, 299] width 637 height 22
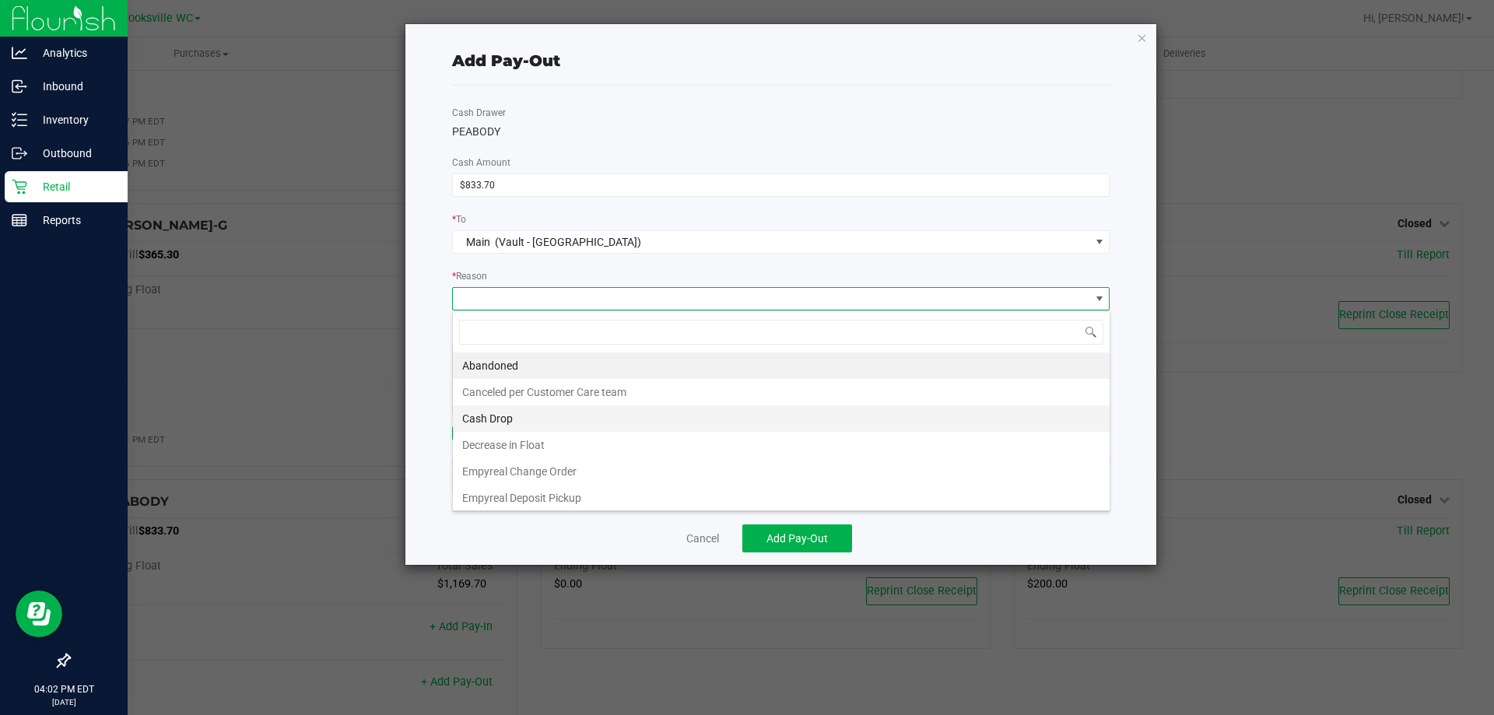
scroll to position [23, 657]
click at [539, 429] on li "Cash Drop" at bounding box center [781, 418] width 657 height 26
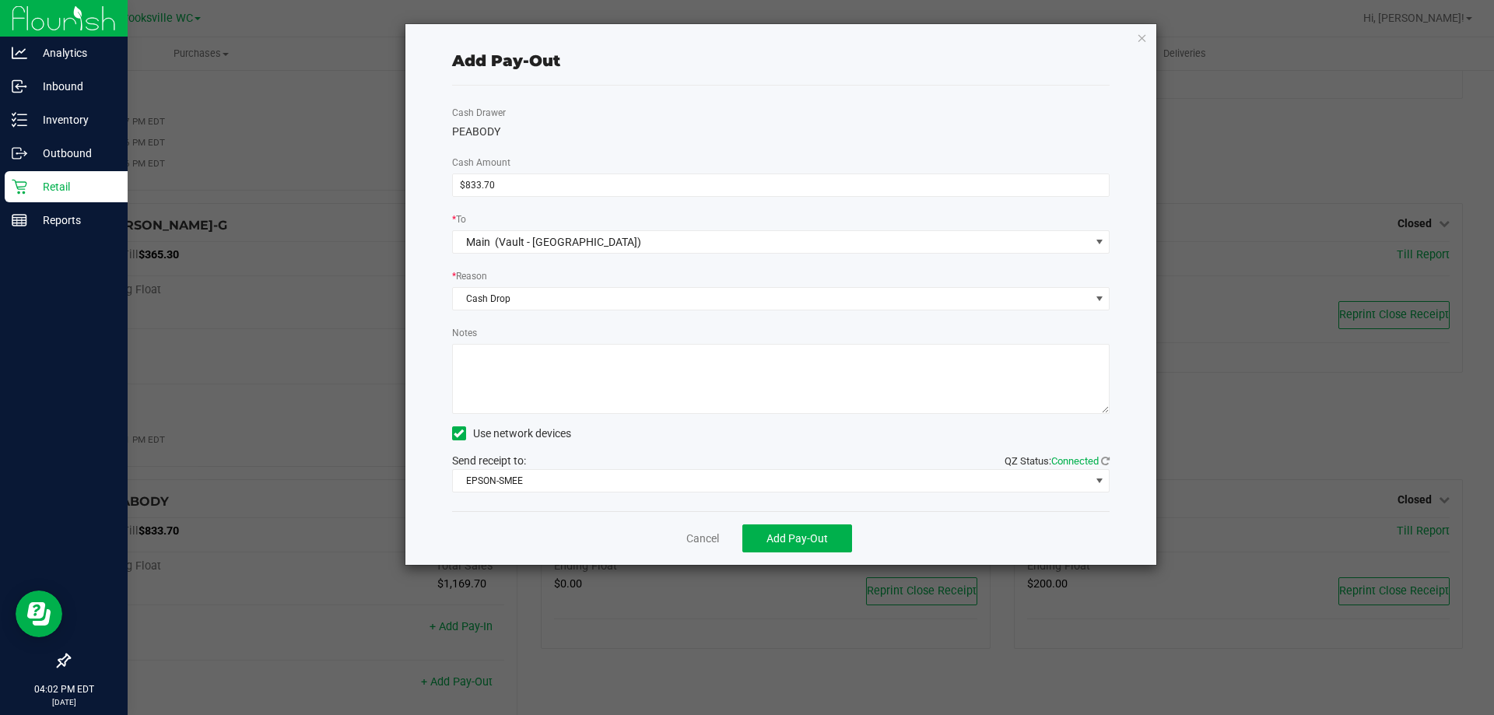
click at [577, 387] on textarea "Notes" at bounding box center [781, 379] width 658 height 70
type textarea "CB"
click at [728, 106] on div "Cash Drawer PEABODY Cash Amount $833.70 * To Main (Vault - Brooksville) * Reaso…" at bounding box center [781, 299] width 658 height 426
click at [714, 523] on div "Cancel Add Pay-Out" at bounding box center [781, 538] width 658 height 54
click at [704, 528] on div "Cancel Add Pay-Out" at bounding box center [781, 538] width 658 height 54
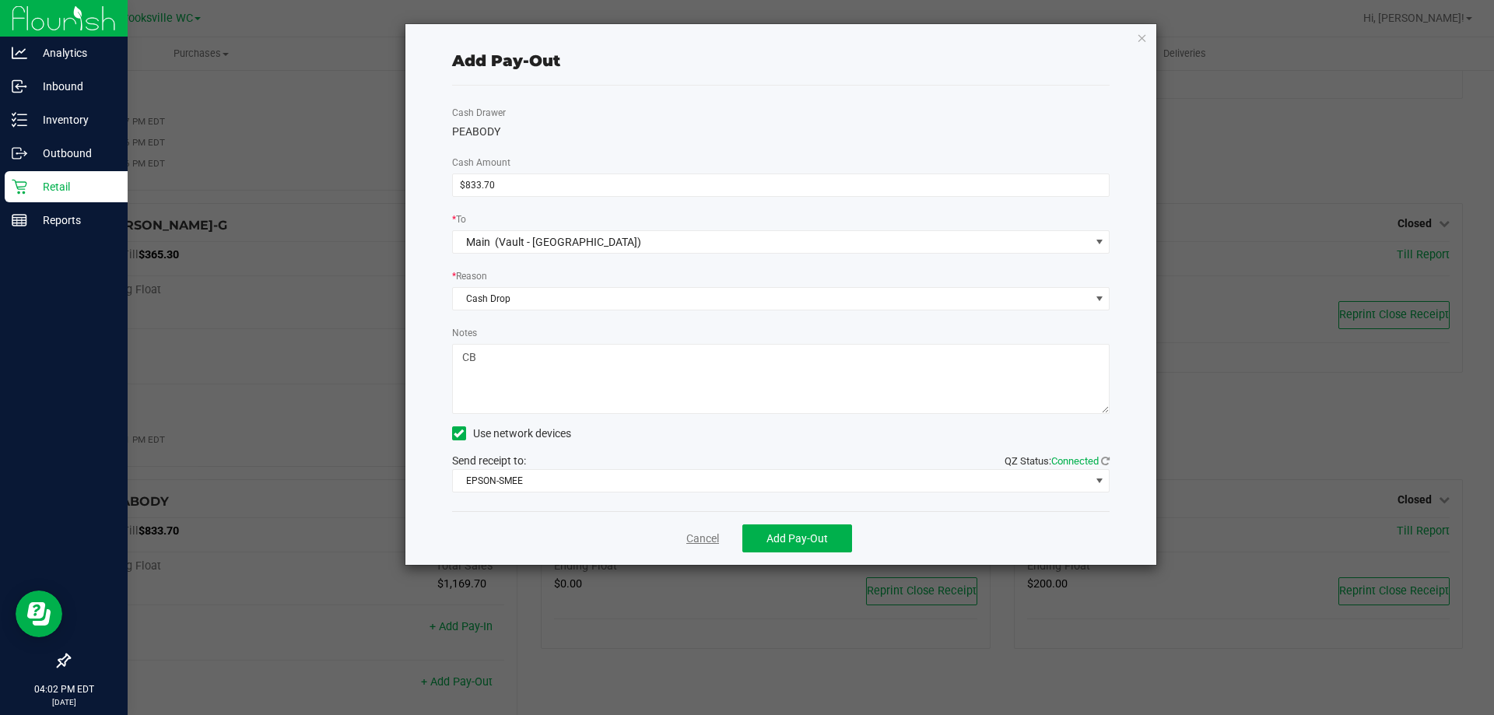
click at [715, 532] on link "Cancel" at bounding box center [702, 539] width 33 height 16
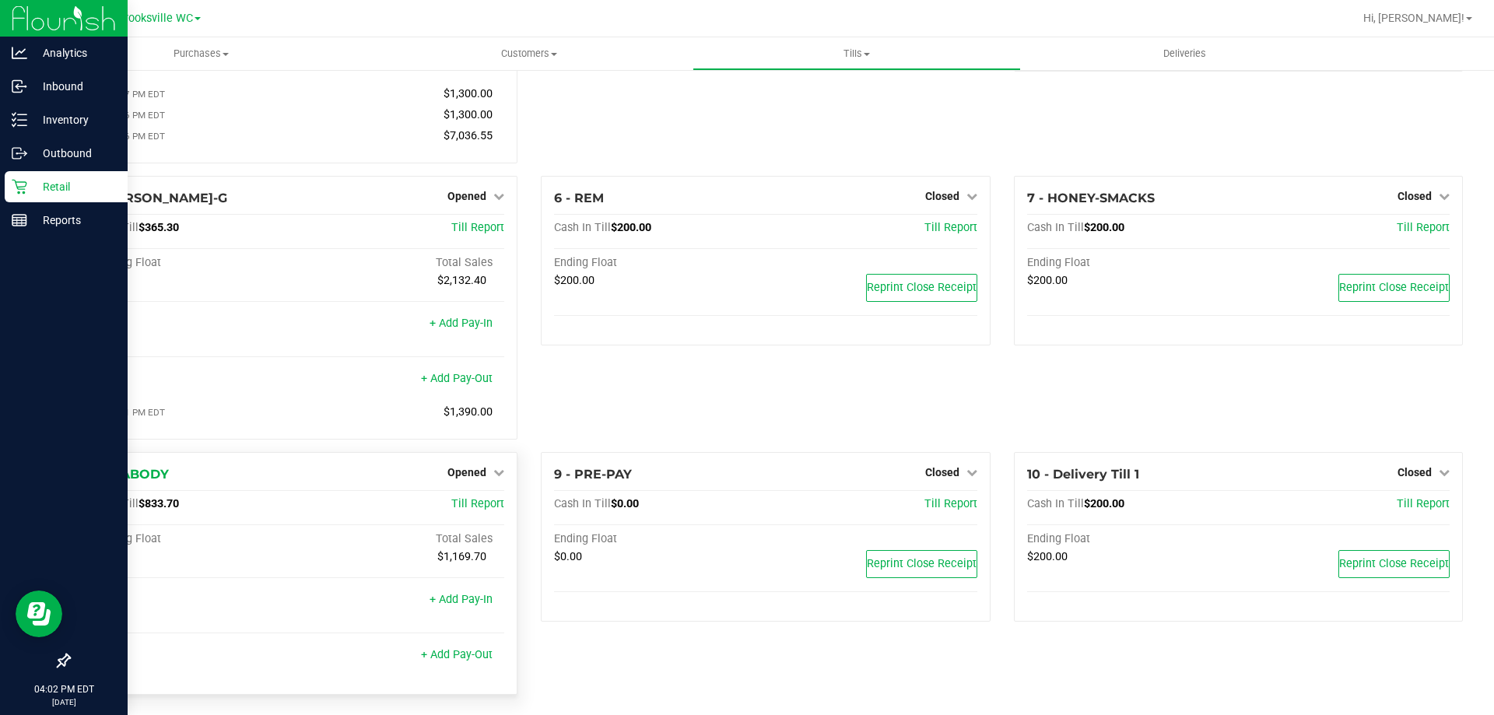
scroll to position [270, 0]
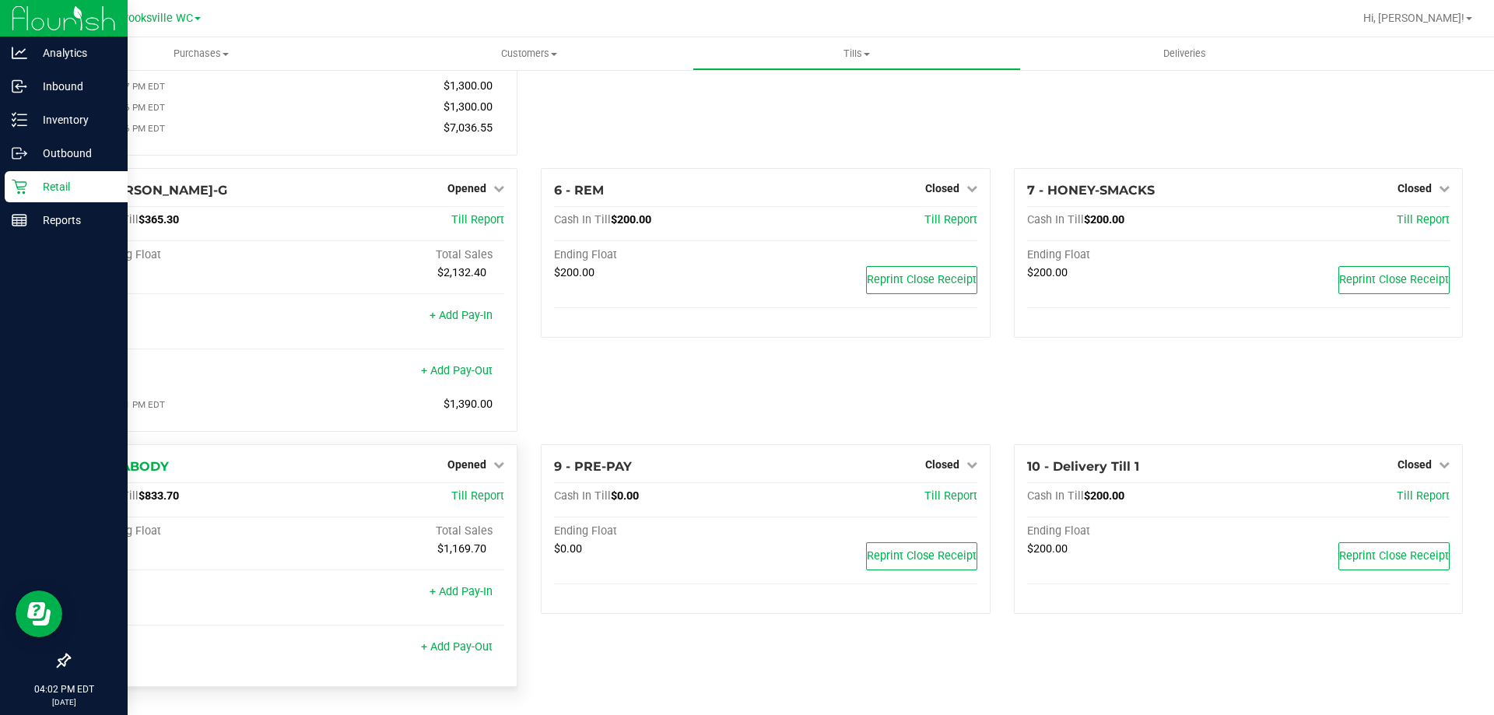
click at [467, 473] on div "Opened" at bounding box center [475, 464] width 57 height 19
click at [467, 468] on span "Opened" at bounding box center [466, 464] width 39 height 12
click at [466, 499] on link "Close Till" at bounding box center [469, 496] width 42 height 12
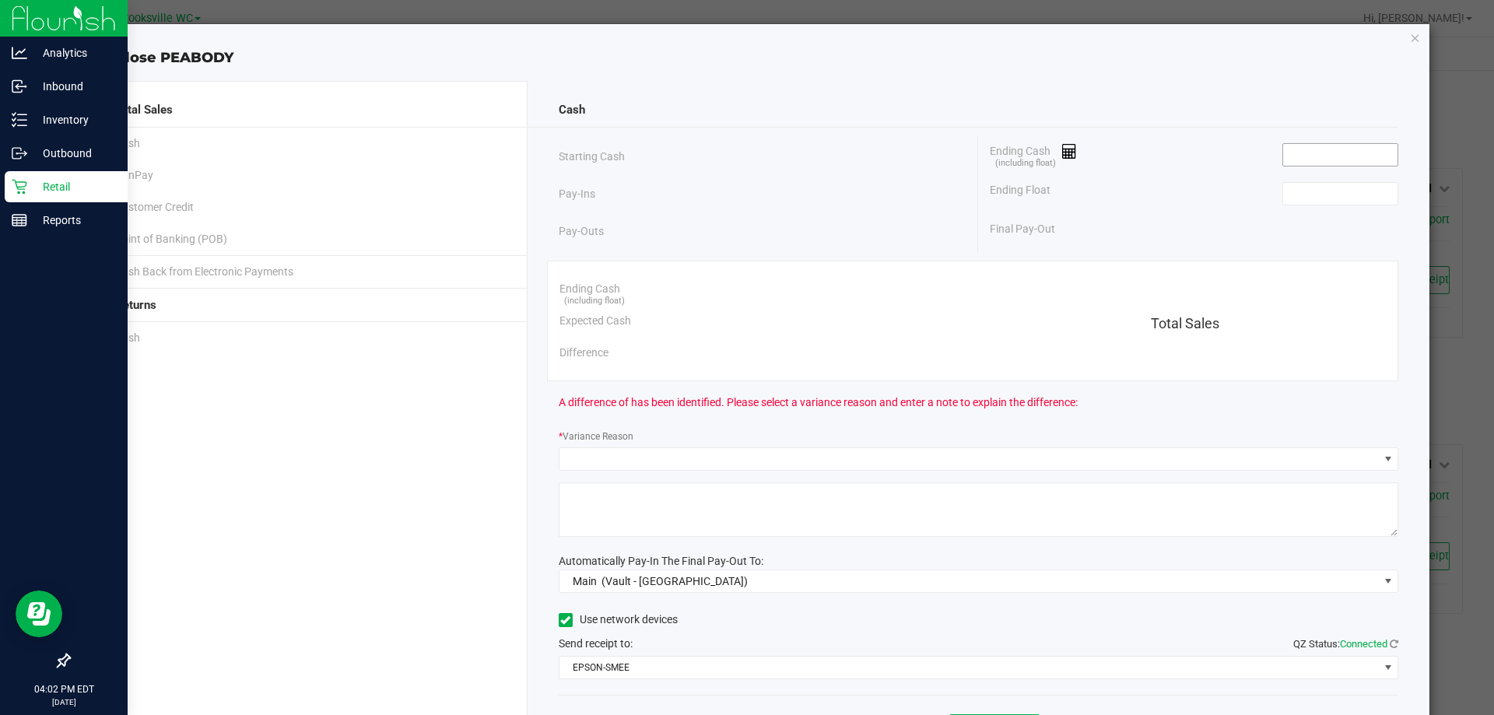
click at [1308, 152] on input at bounding box center [1340, 155] width 114 height 22
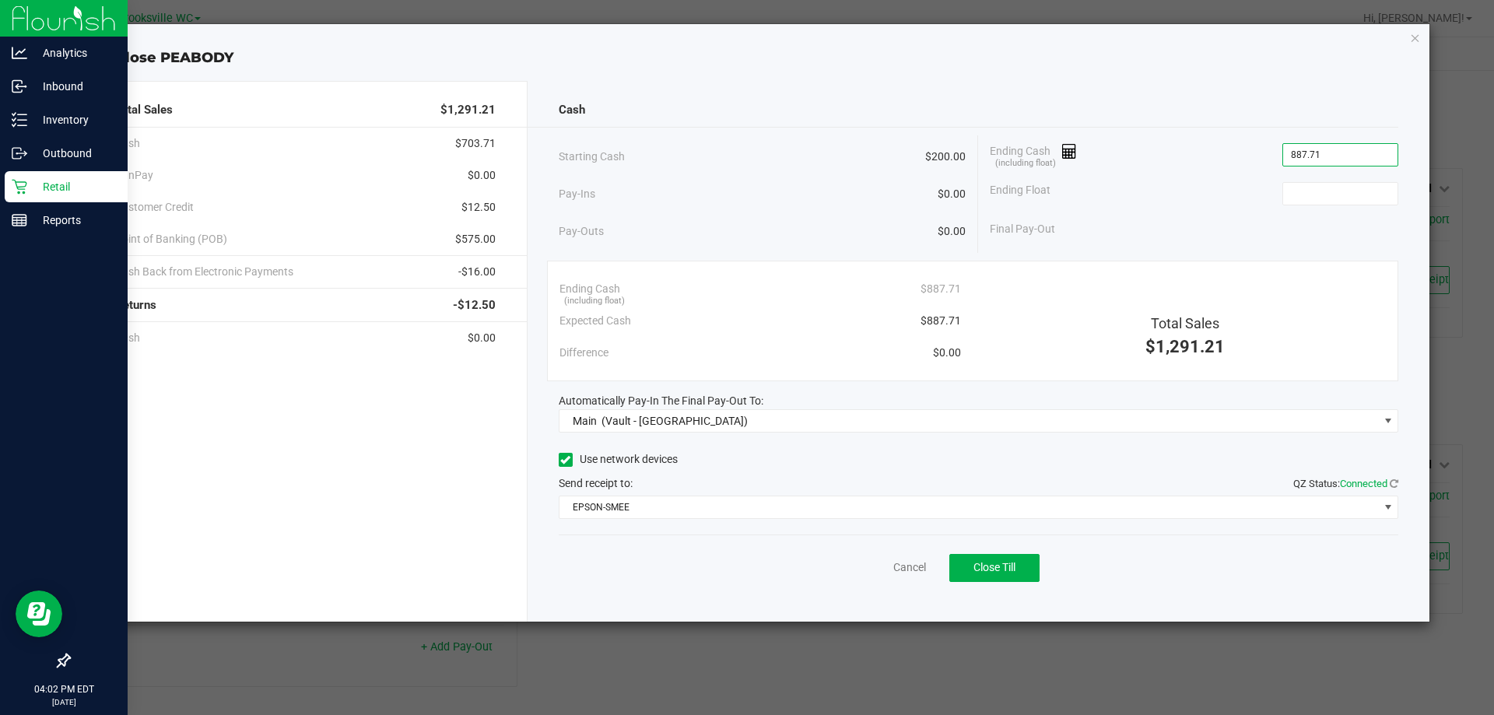
type input "$887.71"
type input "$200.00"
click at [674, 562] on div "Cancel Close Till" at bounding box center [979, 564] width 840 height 60
click at [1007, 556] on button "Close Till" at bounding box center [994, 568] width 90 height 28
click at [885, 568] on link "Dismiss" at bounding box center [874, 567] width 37 height 16
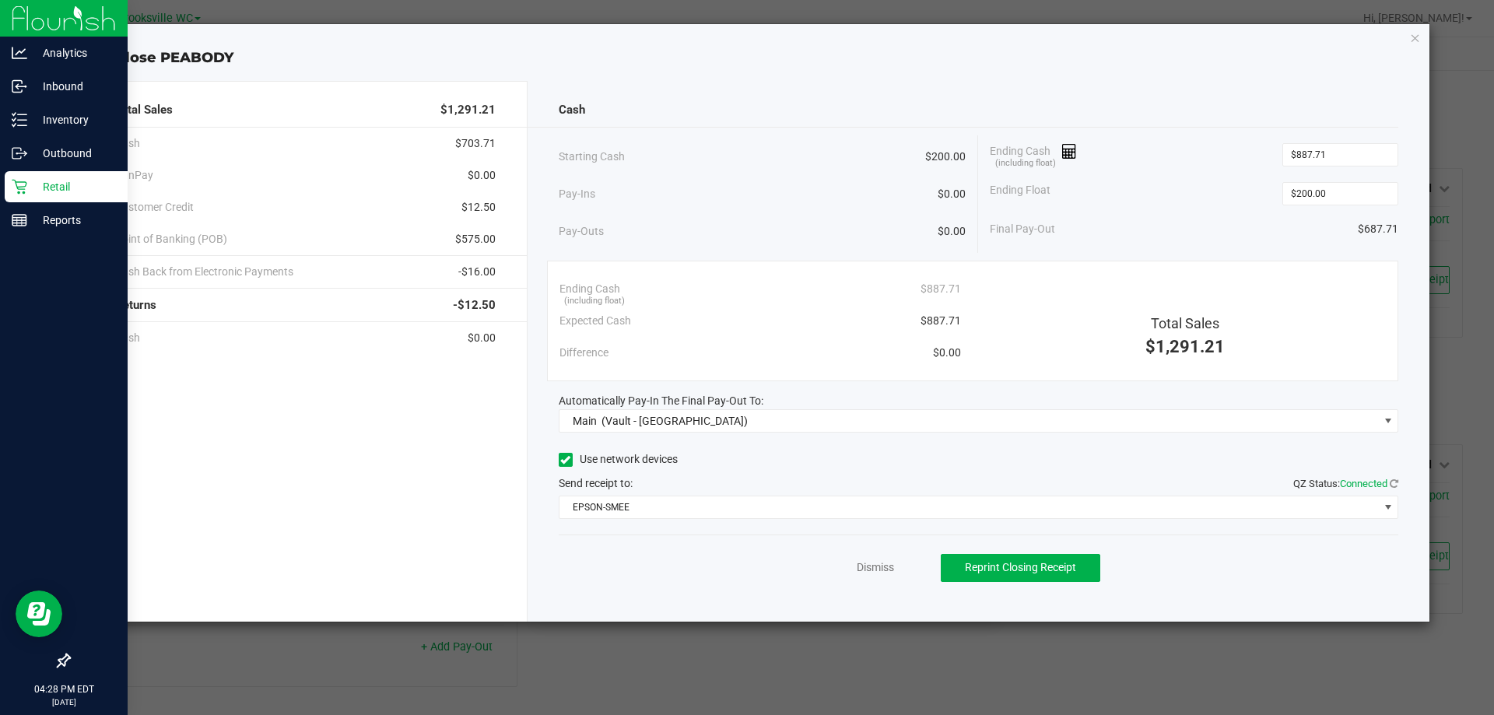
scroll to position [197, 0]
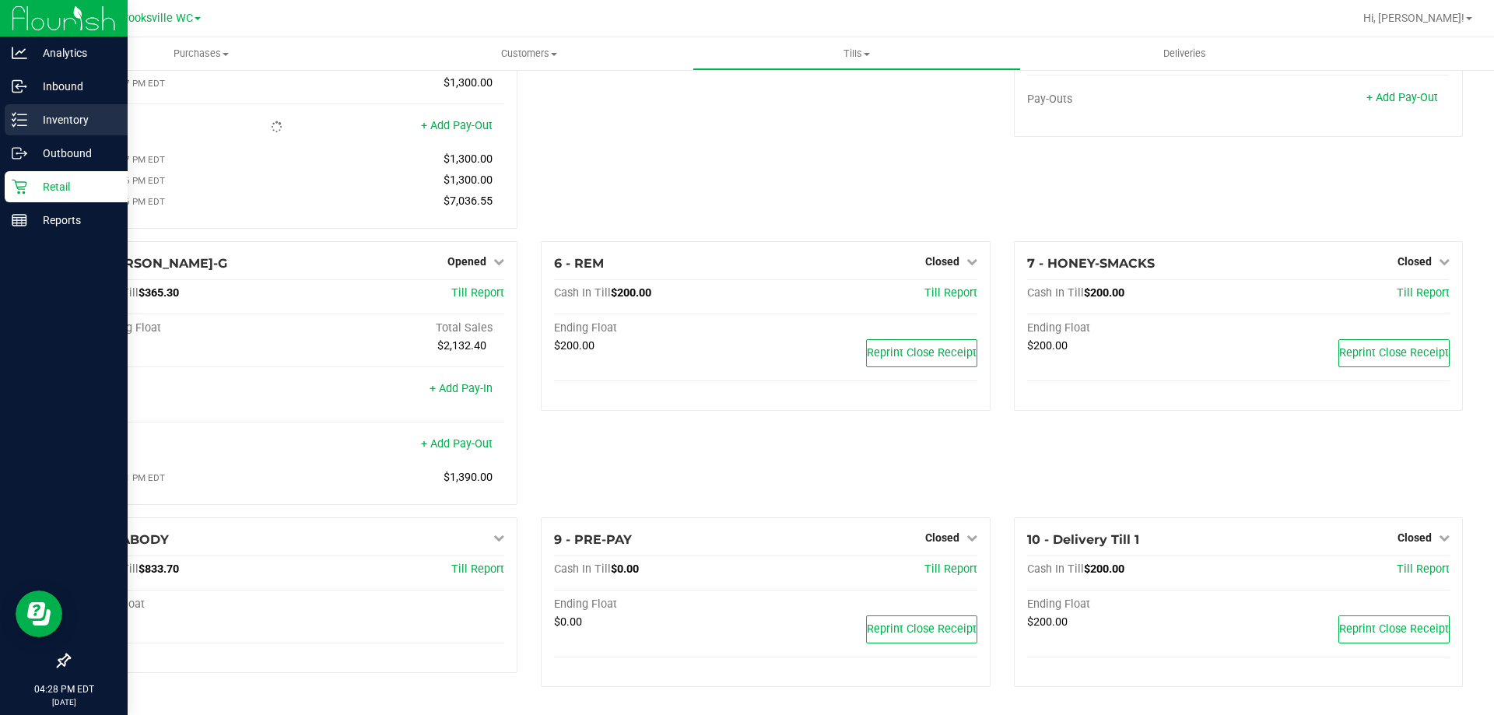
click at [43, 117] on p "Inventory" at bounding box center [73, 119] width 93 height 19
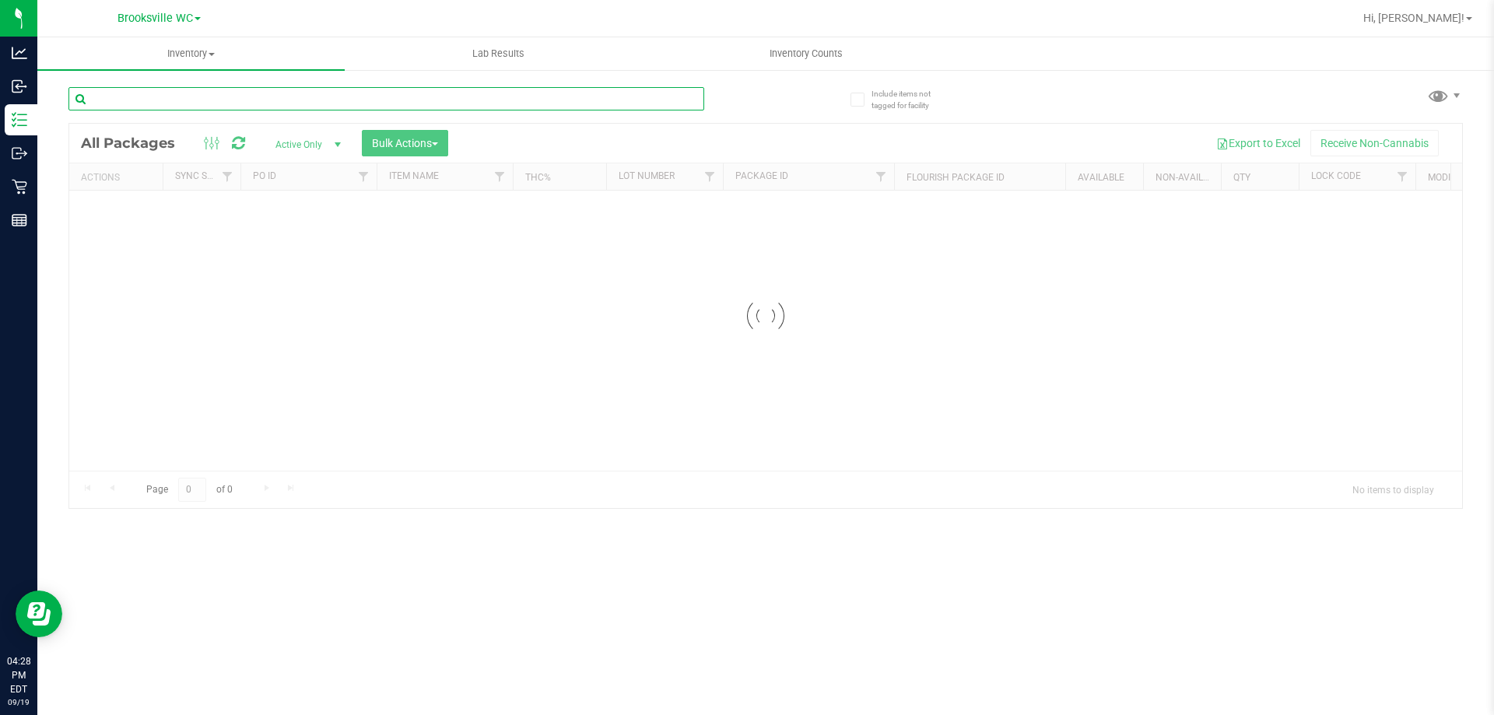
click at [214, 101] on input "text" at bounding box center [386, 98] width 636 height 23
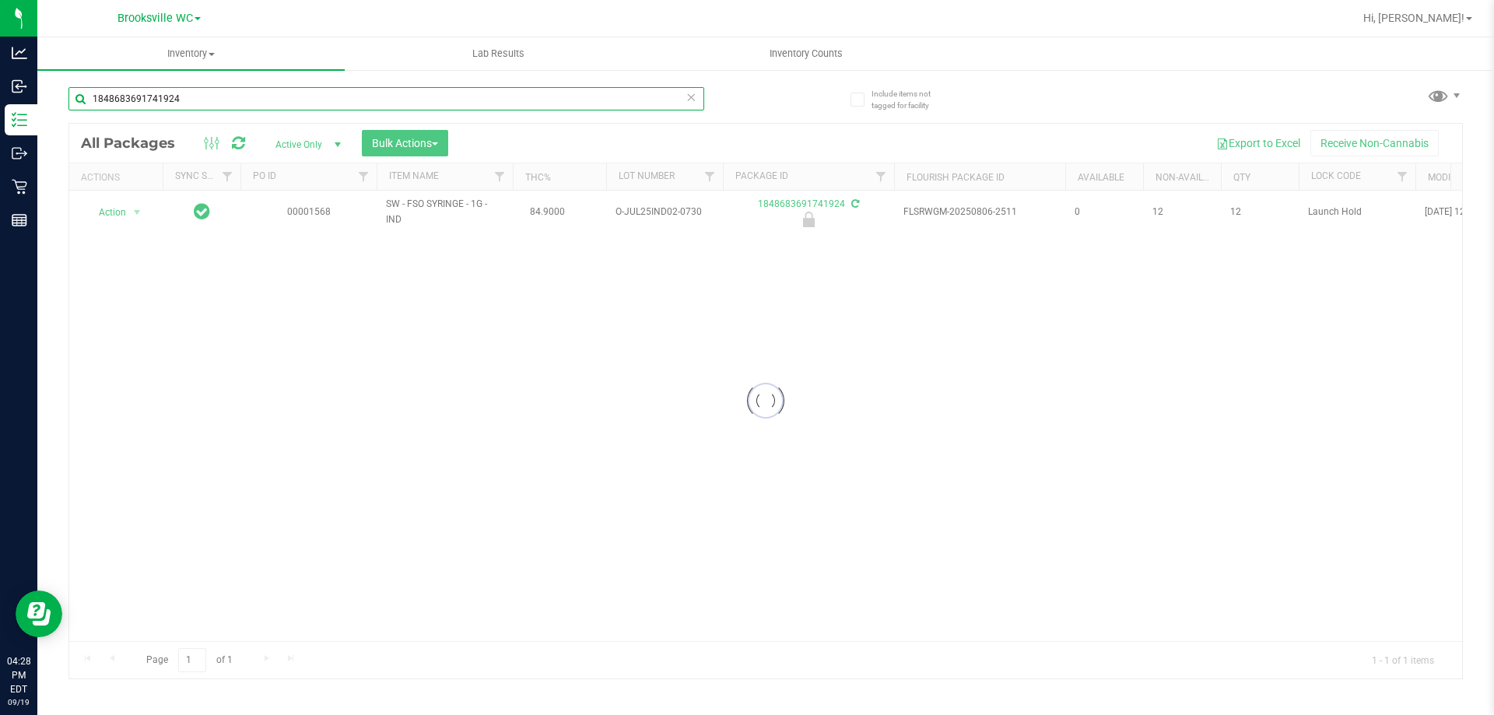
type input "1848683691741924"
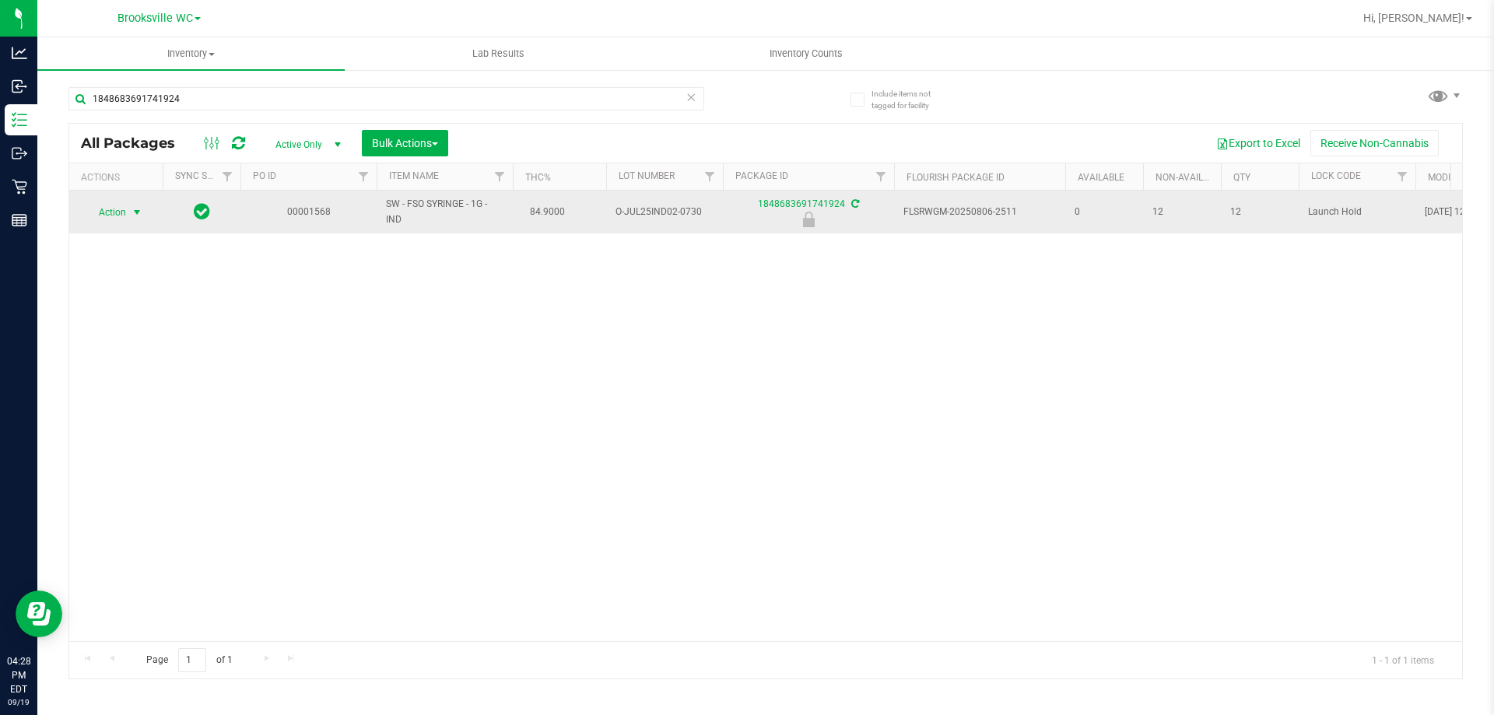
click at [120, 212] on span "Action" at bounding box center [106, 212] width 42 height 22
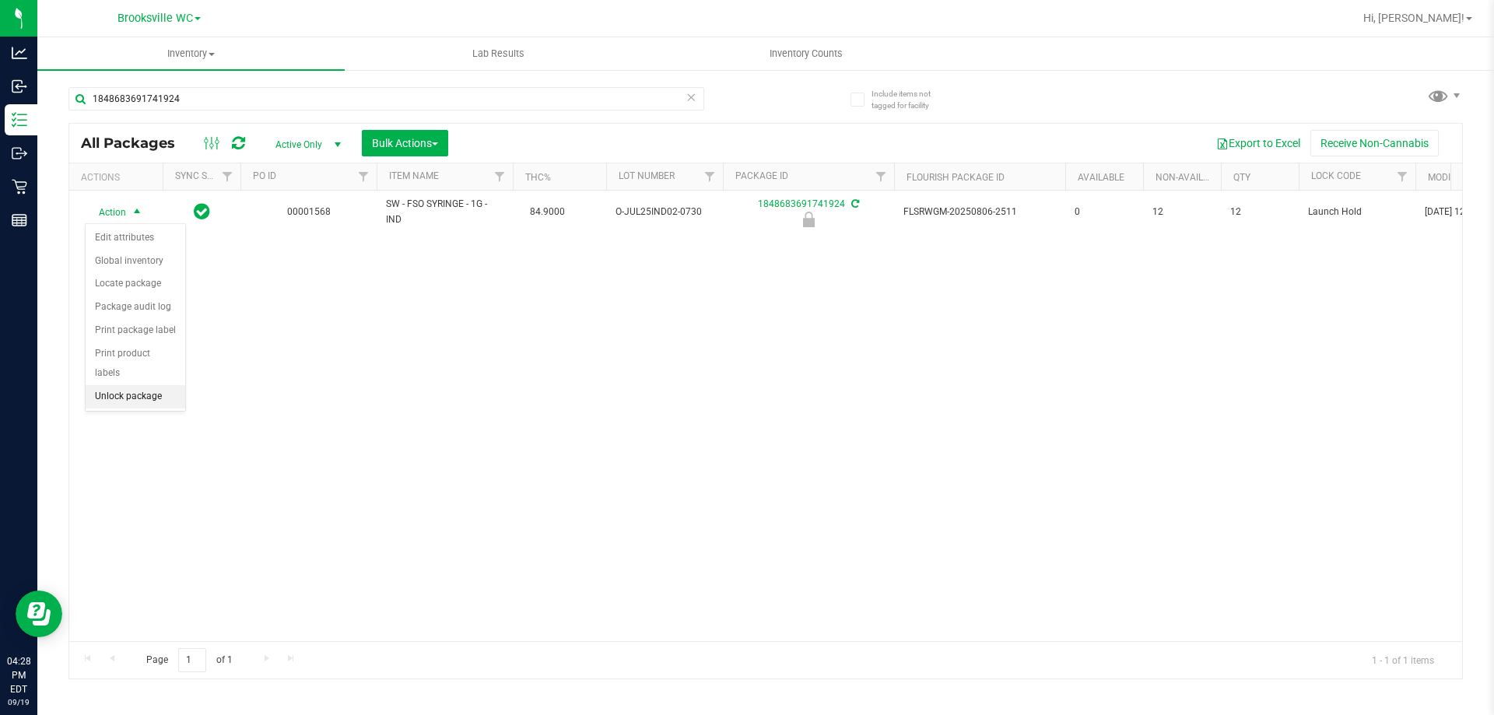
click at [145, 385] on li "Unlock package" at bounding box center [136, 396] width 100 height 23
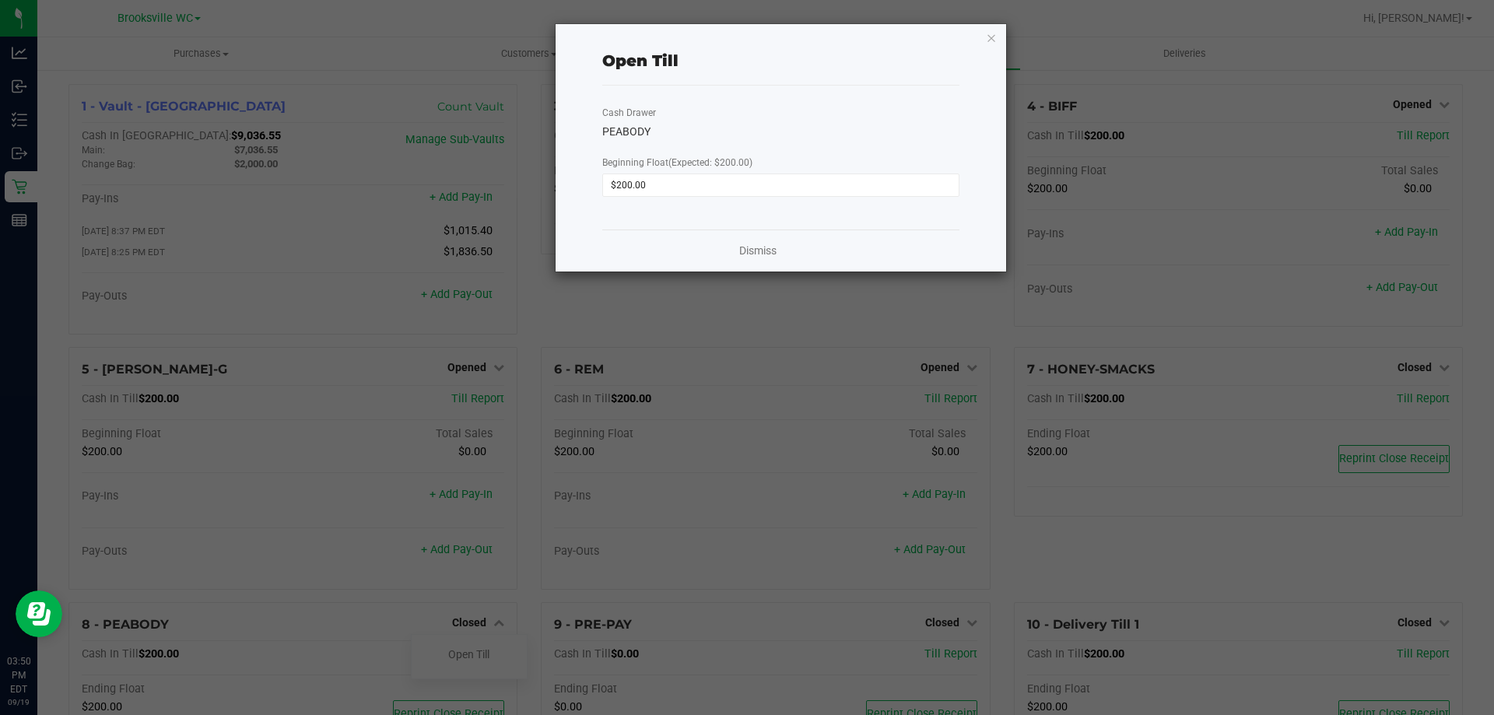
scroll to position [88, 0]
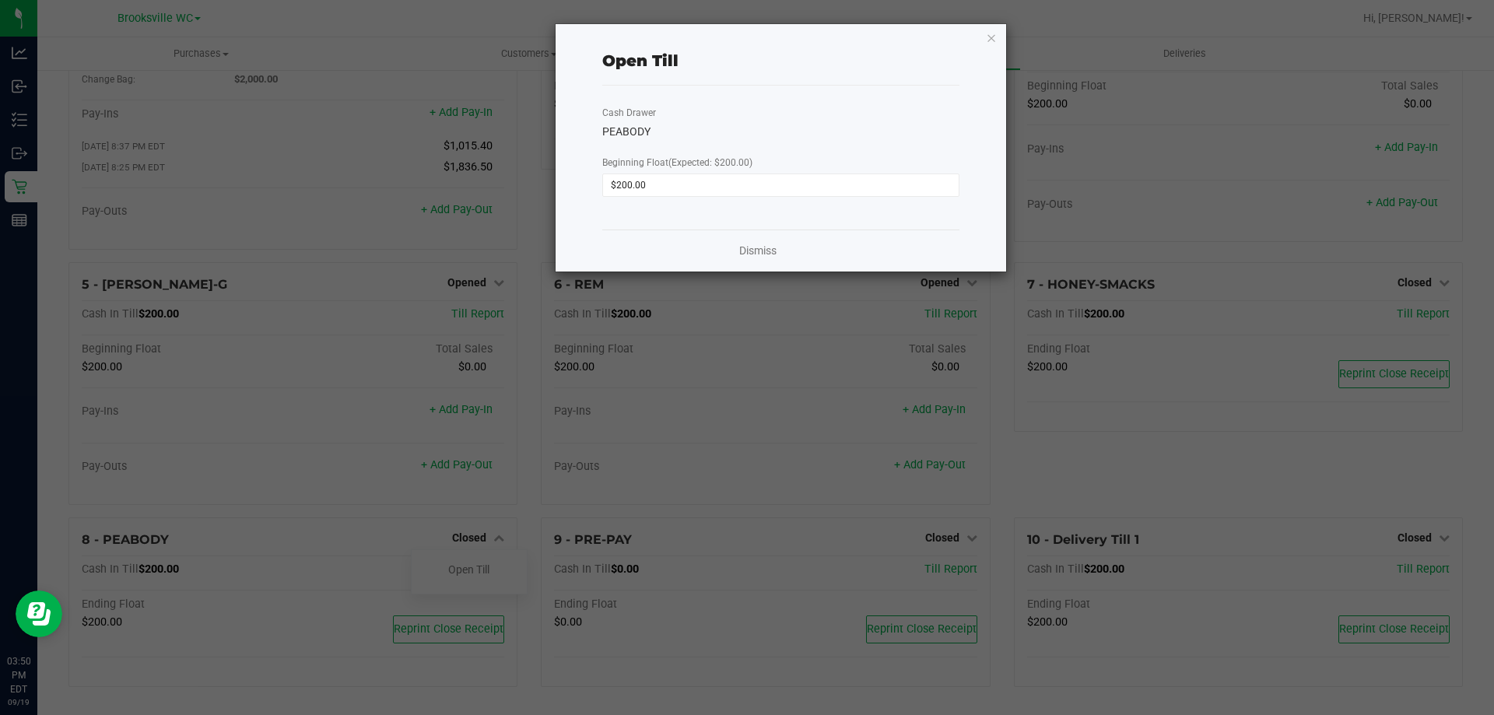
click at [44, 138] on ngb-modal-window "Open Till Cash Drawer PEABODY Beginning Float (Expected: $200.00) $200.00 Dismi…" at bounding box center [752, 357] width 1505 height 715
click at [772, 245] on link "Dismiss" at bounding box center [757, 251] width 37 height 16
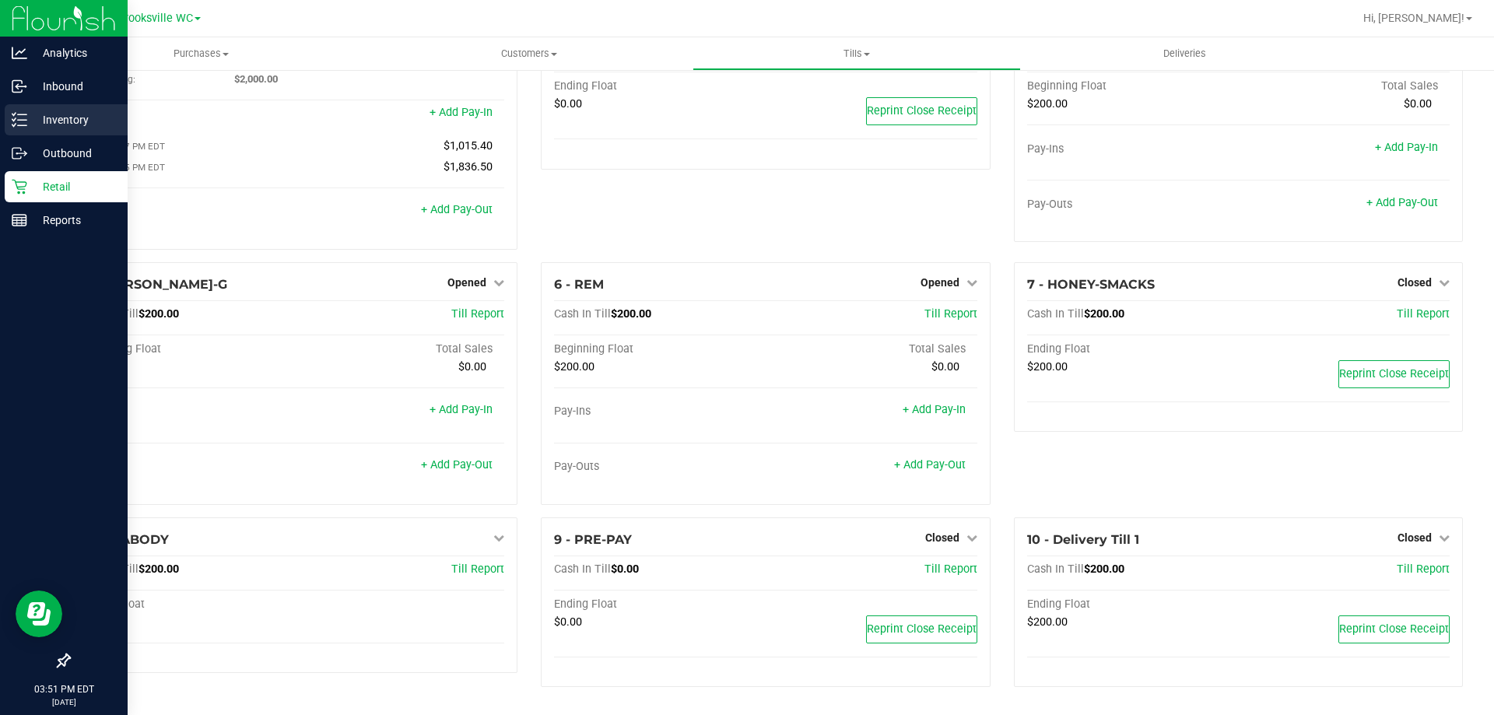
click at [23, 127] on icon at bounding box center [20, 120] width 16 height 16
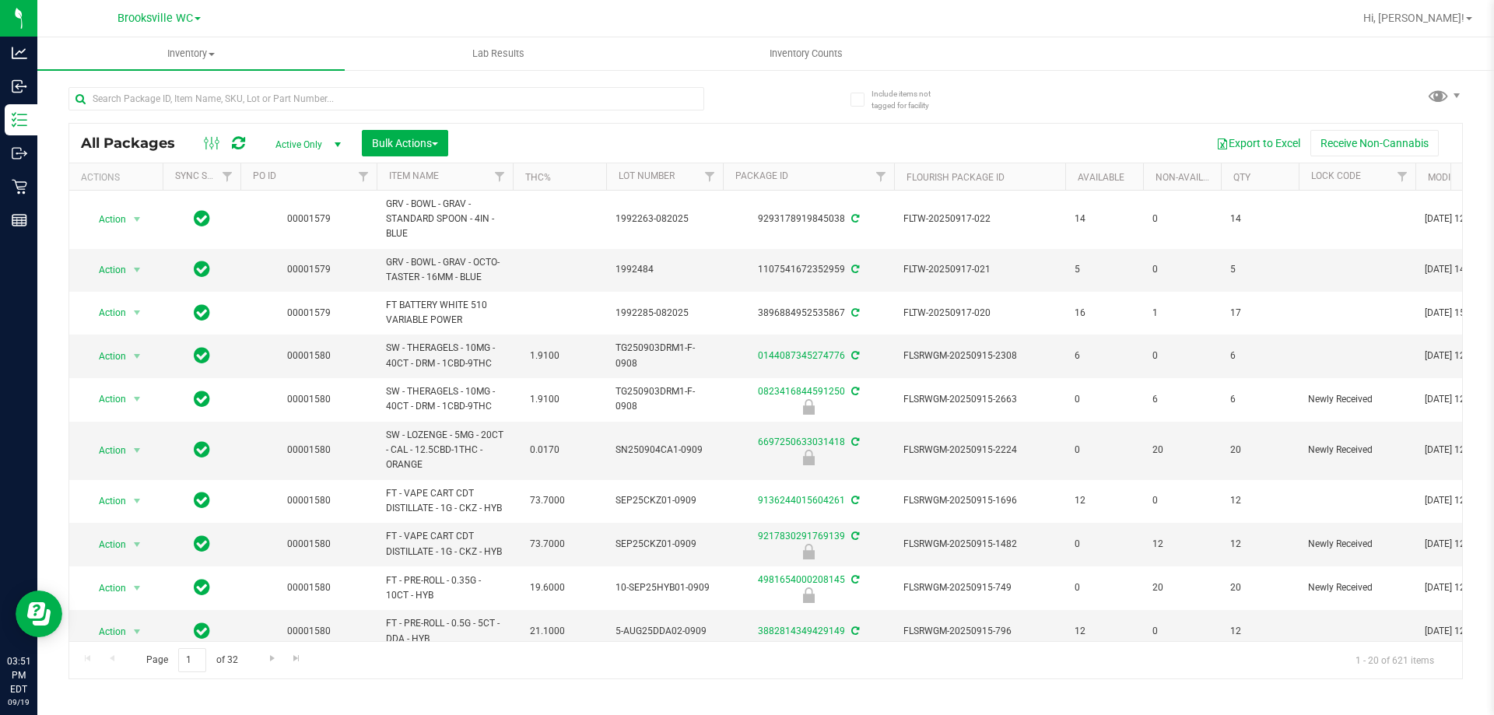
click at [226, 86] on div at bounding box center [416, 98] width 697 height 50
click at [201, 95] on input "text" at bounding box center [386, 98] width 636 height 23
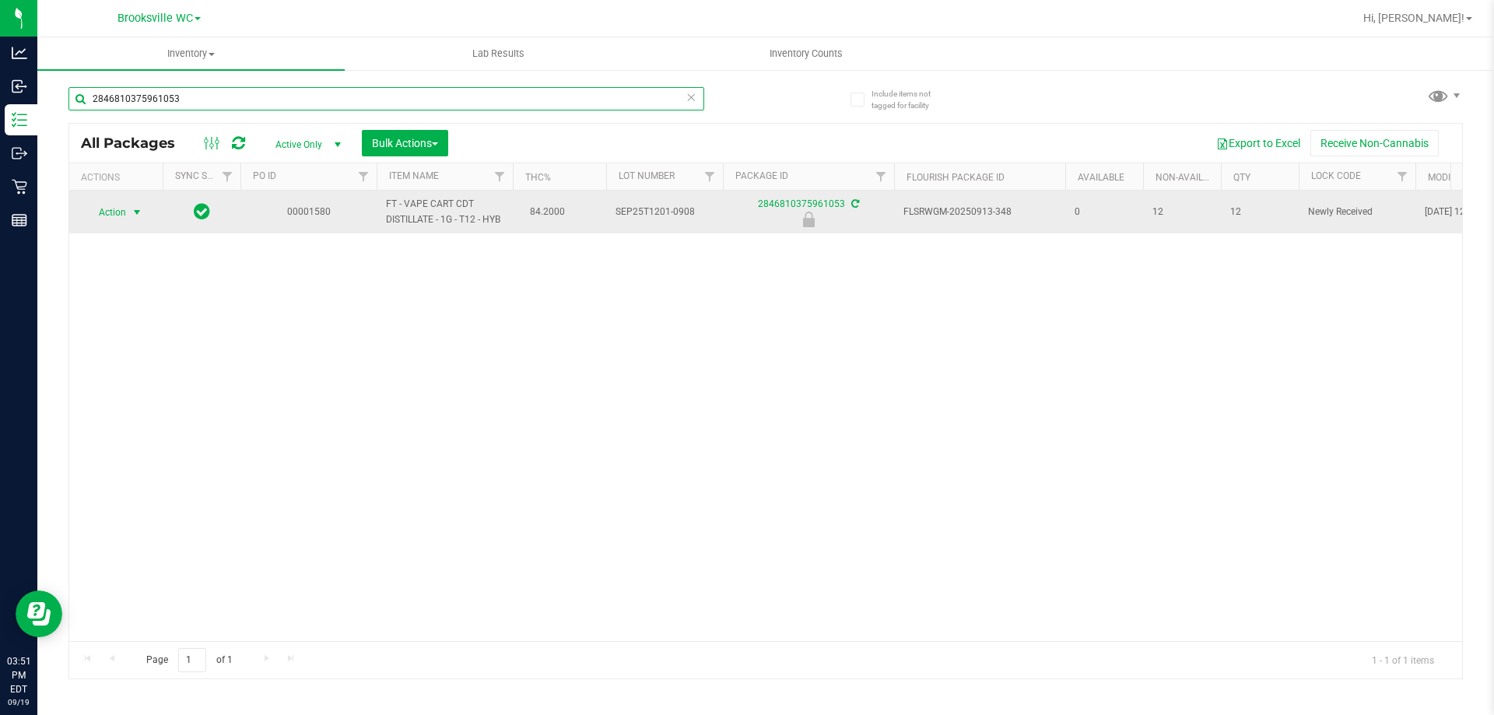
type input "2846810375961053"
click at [113, 212] on span "Action" at bounding box center [106, 212] width 42 height 22
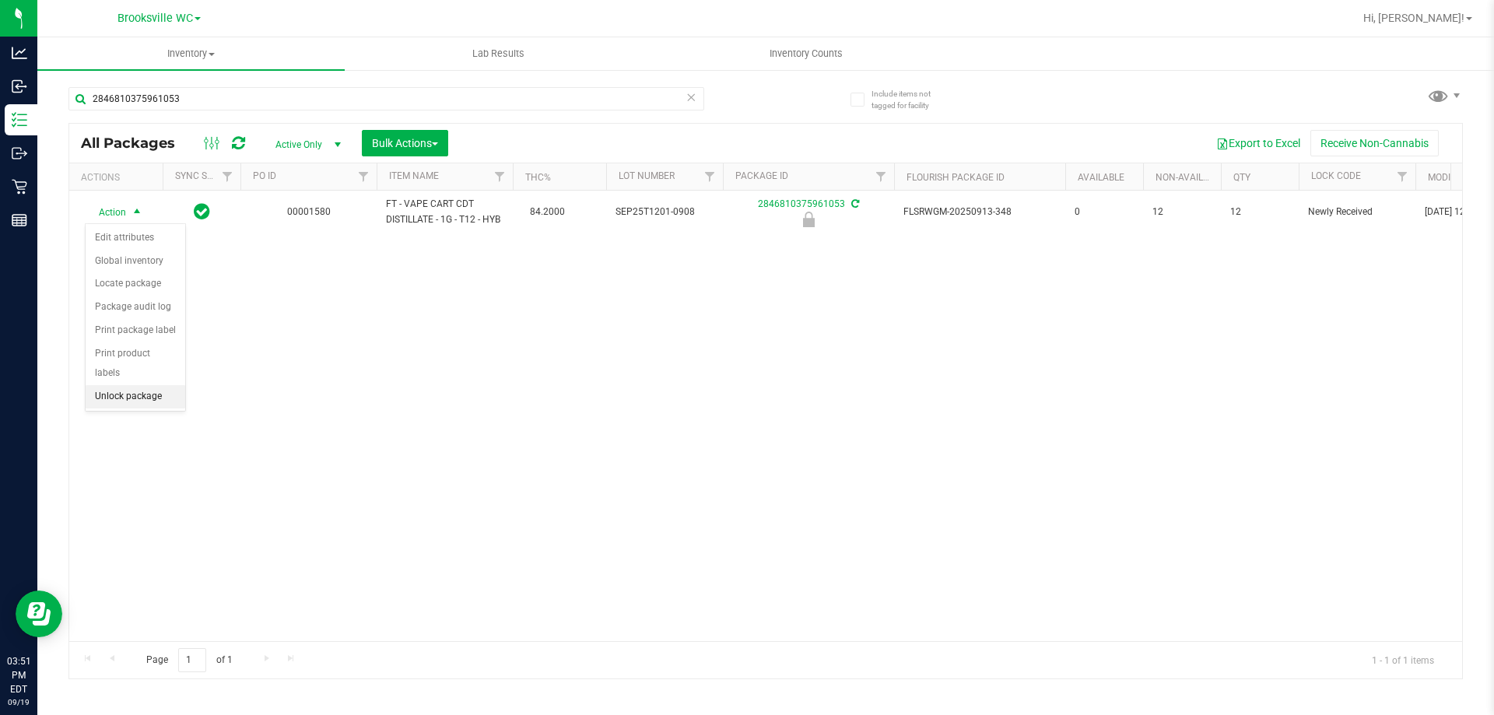
click at [156, 385] on li "Unlock package" at bounding box center [136, 396] width 100 height 23
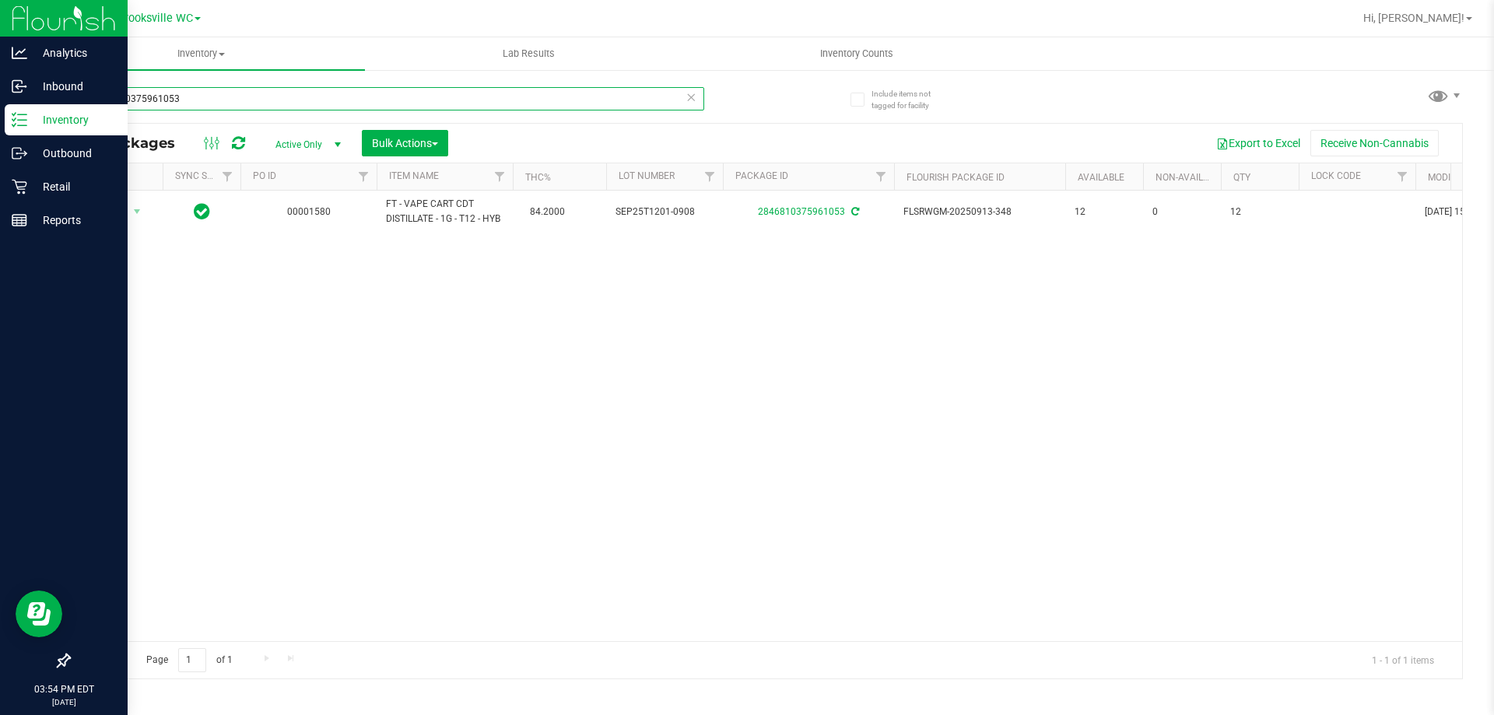
drag, startPoint x: 359, startPoint y: 100, endPoint x: 0, endPoint y: 122, distance: 360.0
click at [0, 122] on div "Analytics Inbound Inventory Outbound Retail Reports 03:54 PM EDT [DATE] 09/19 B…" at bounding box center [747, 357] width 1494 height 715
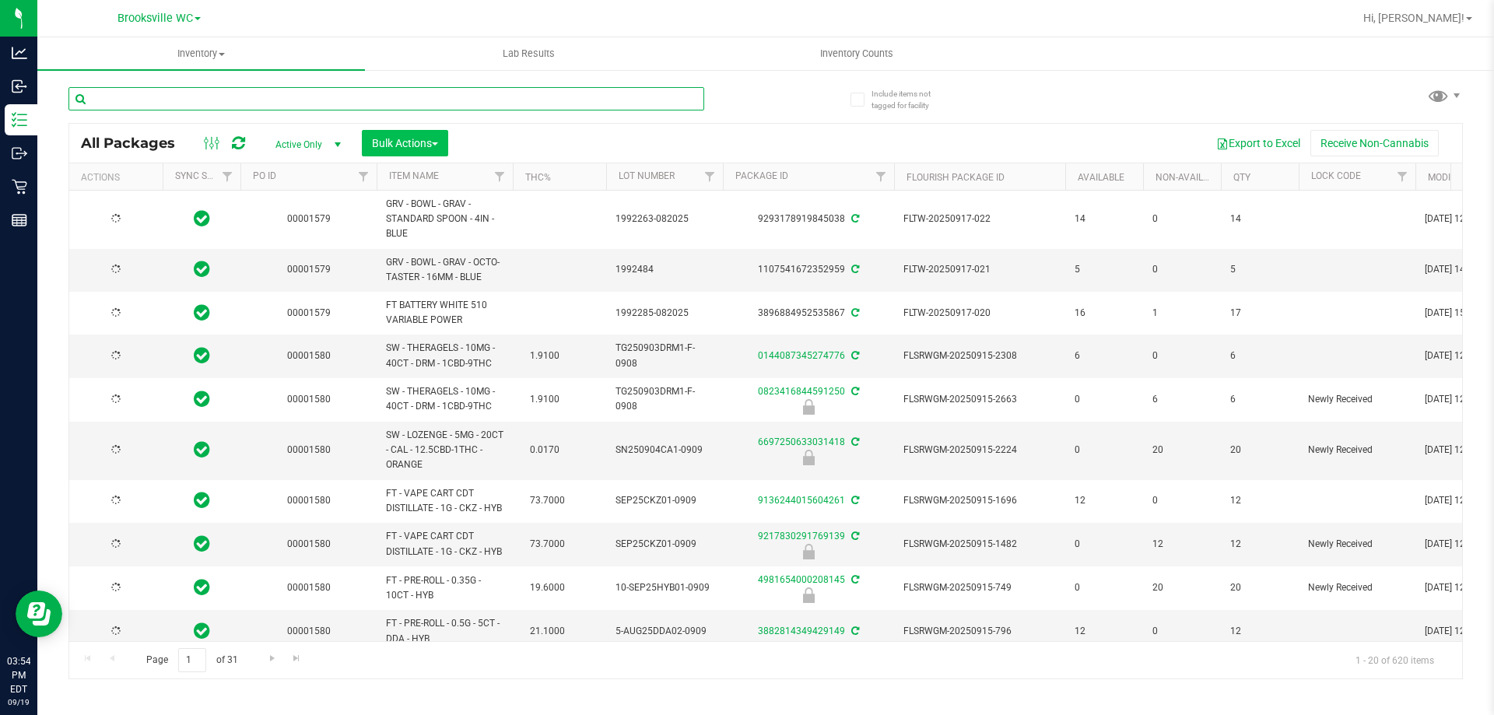
type input "[DATE]"
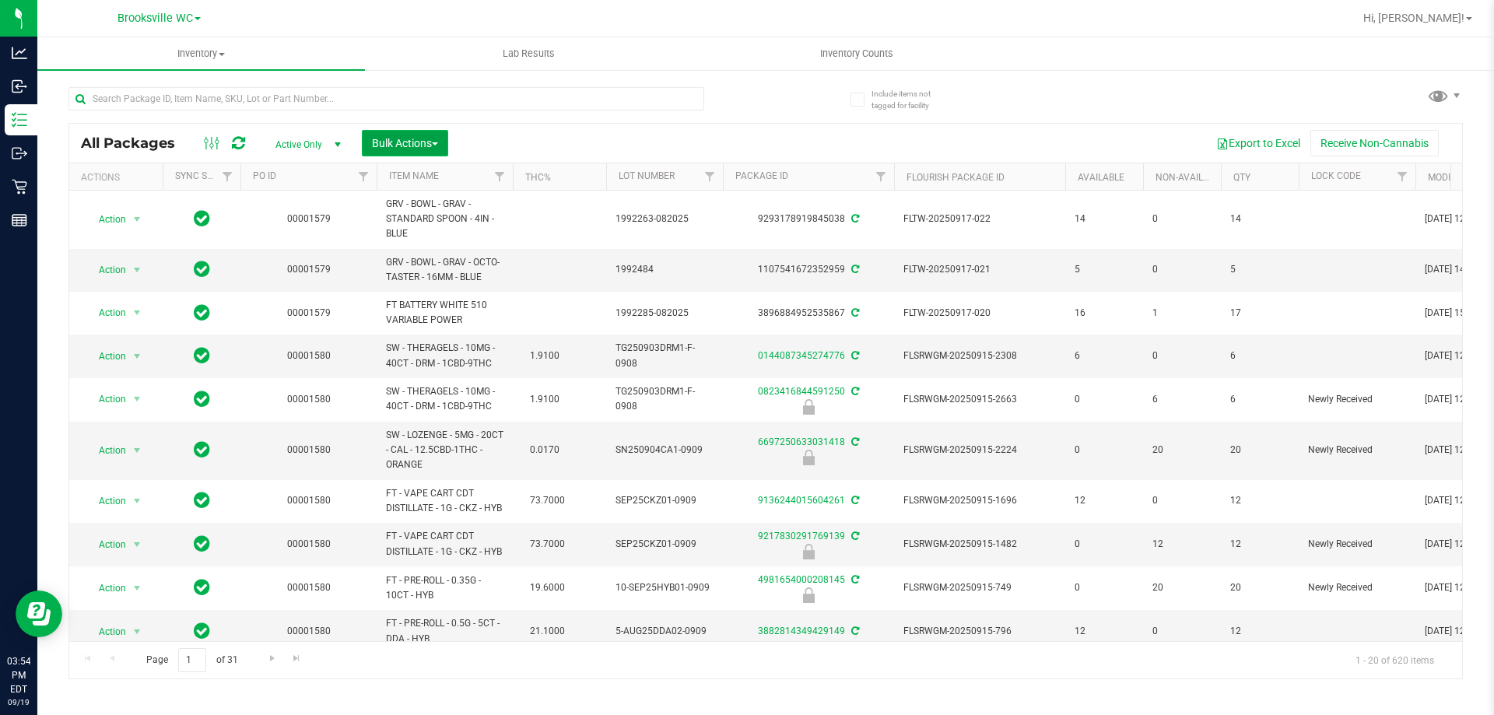
click at [387, 135] on button "Bulk Actions" at bounding box center [405, 143] width 86 height 26
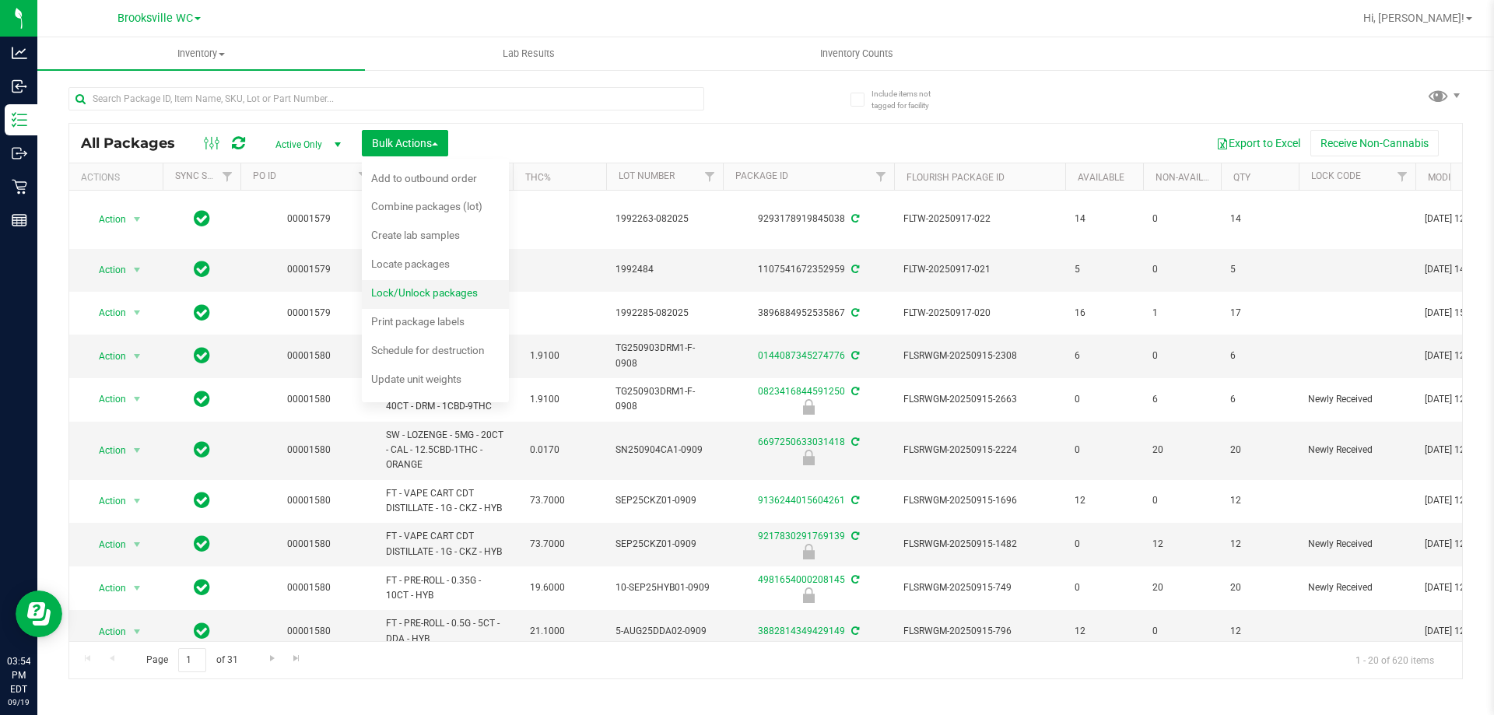
click at [429, 295] on span "Lock/Unlock packages" at bounding box center [424, 292] width 107 height 12
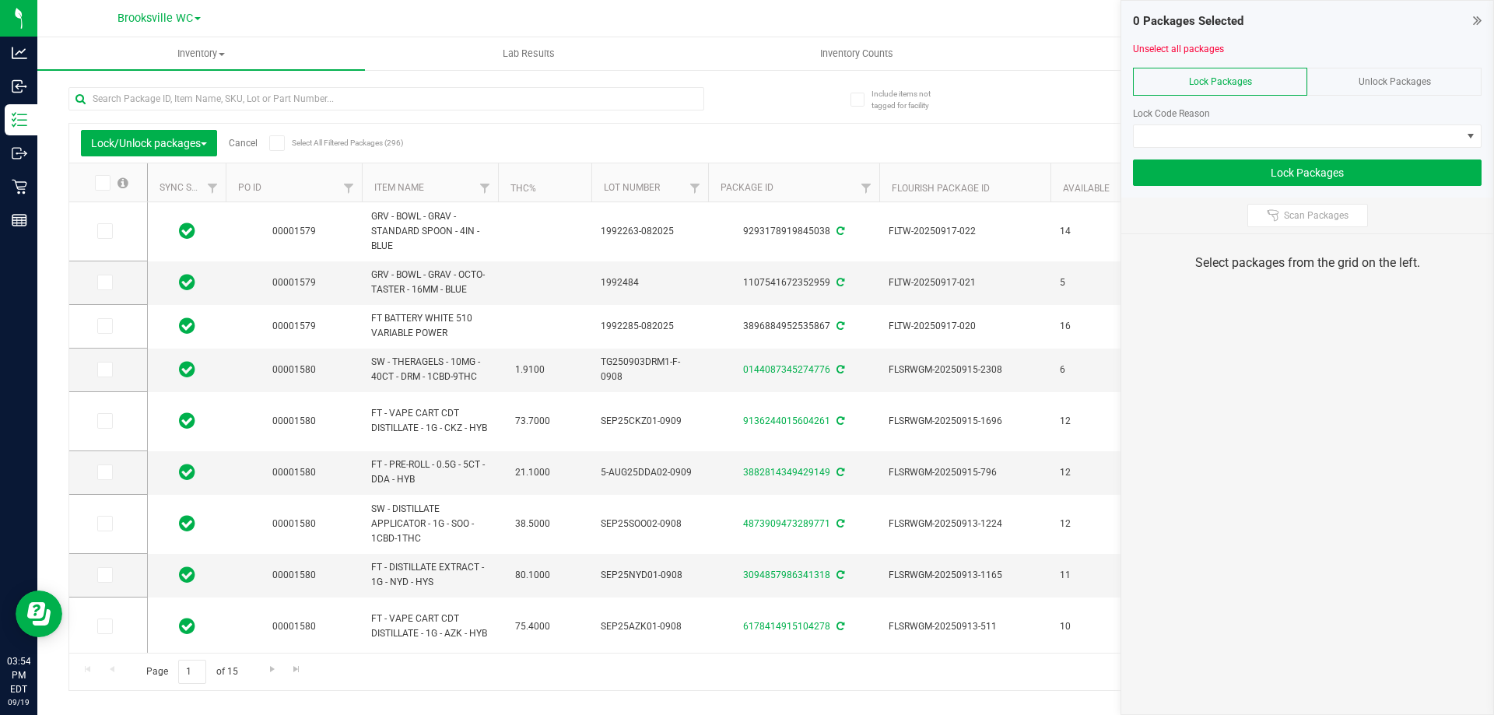
click at [441, 195] on th "Item Name" at bounding box center [430, 182] width 136 height 39
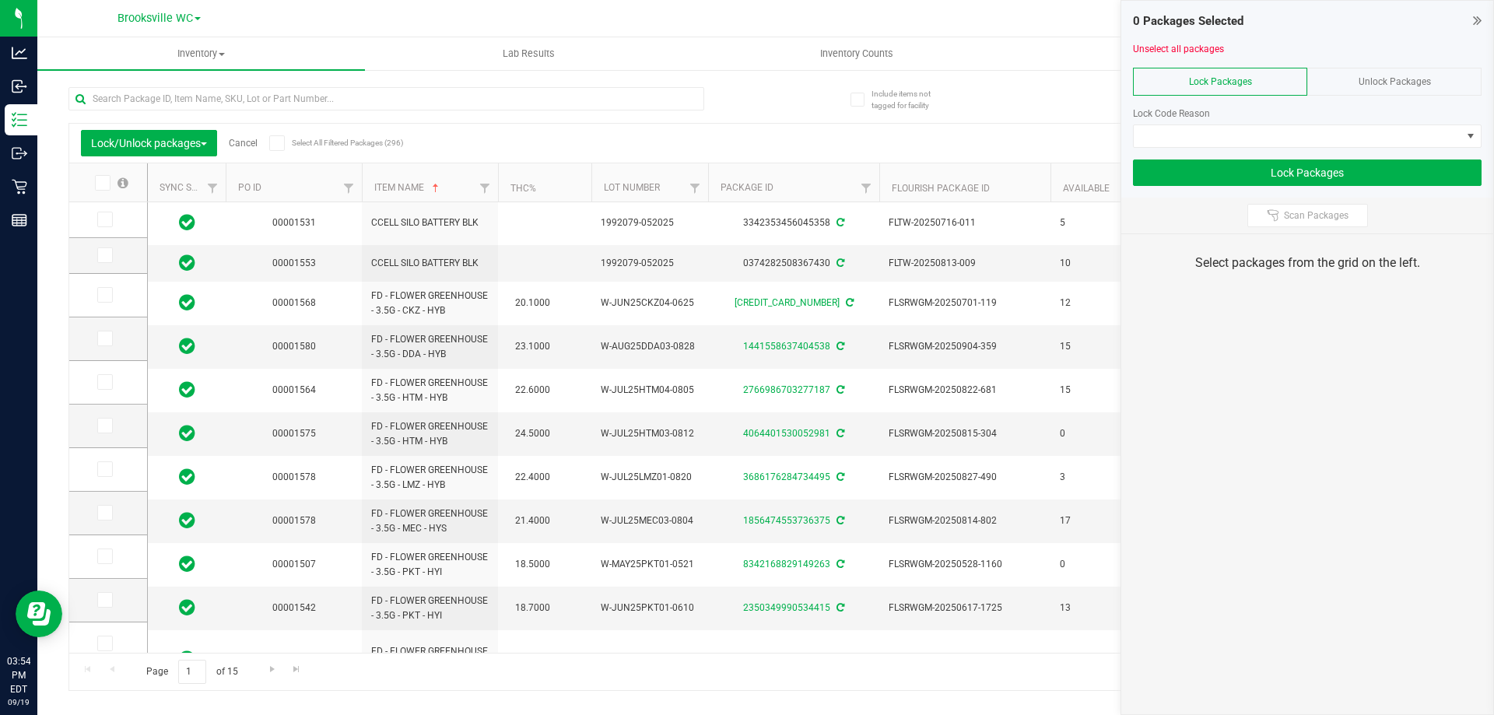
click at [1473, 19] on icon at bounding box center [1477, 20] width 9 height 16
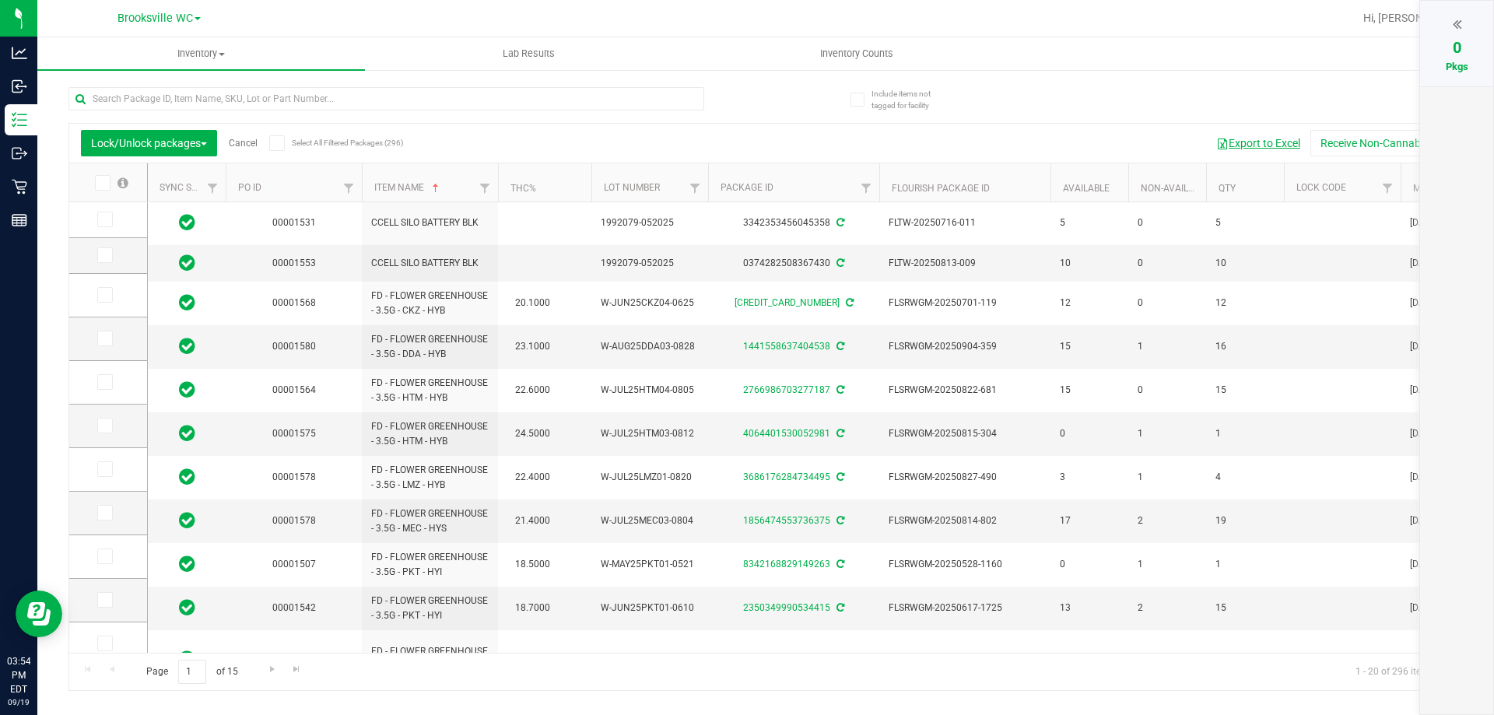
click at [1276, 149] on button "Export to Excel" at bounding box center [1258, 143] width 104 height 26
click at [247, 153] on div "Lock/Unlock packages Cancel Select All Filtered Packages (296)" at bounding box center [225, 143] width 289 height 26
click at [248, 145] on link "Cancel" at bounding box center [243, 143] width 29 height 11
